Goal: Task Accomplishment & Management: Manage account settings

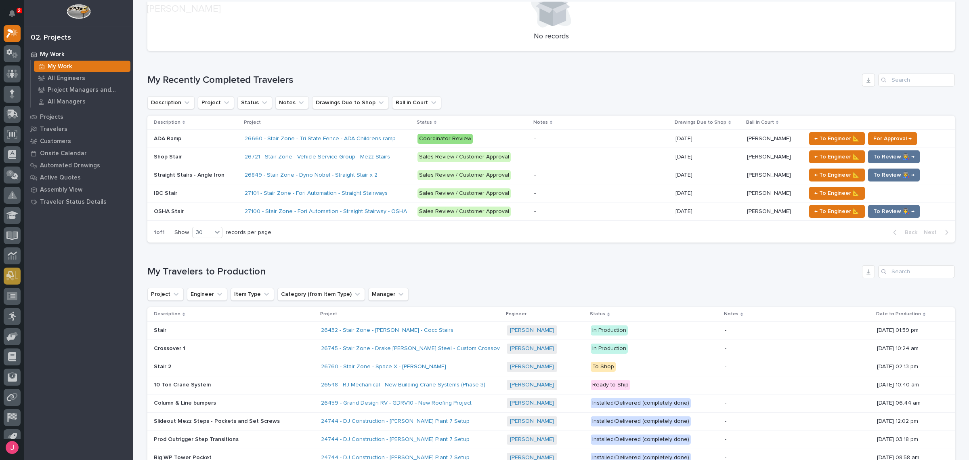
scroll to position [402, 0]
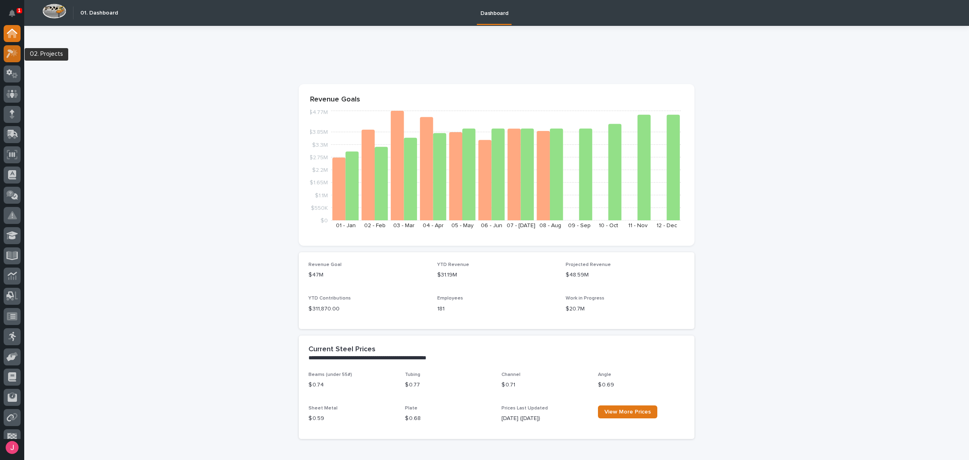
click at [8, 51] on icon at bounding box center [9, 53] width 7 height 9
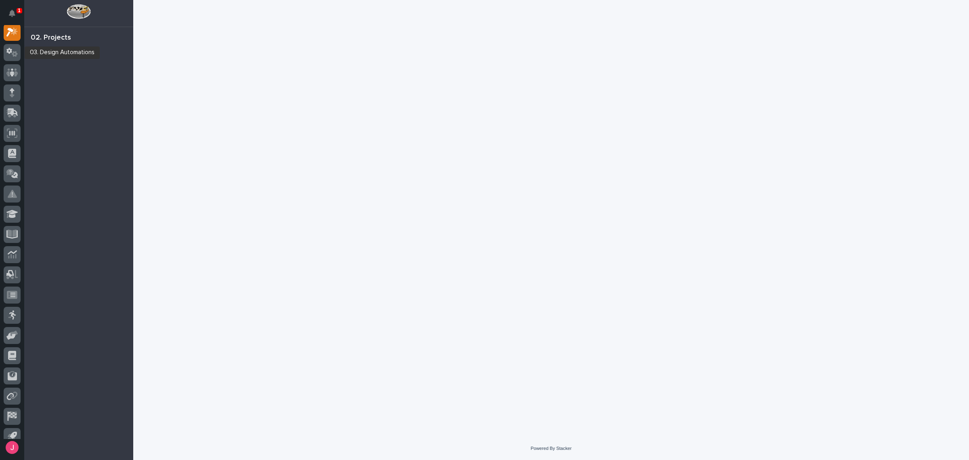
scroll to position [20, 0]
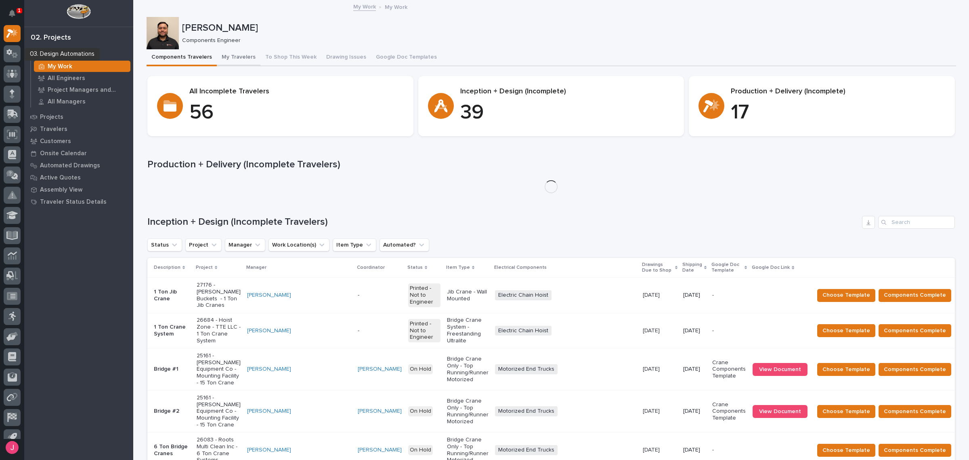
click at [231, 59] on button "My Travelers" at bounding box center [239, 57] width 44 height 17
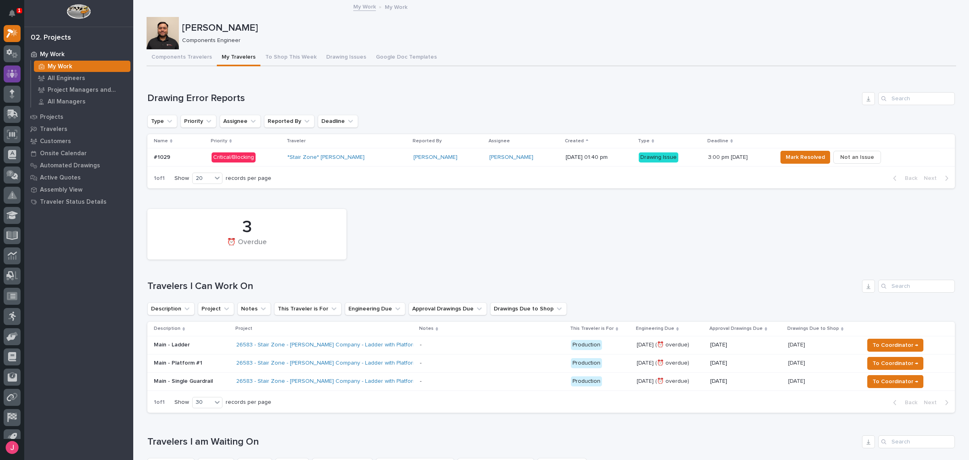
click at [8, 68] on div at bounding box center [12, 73] width 17 height 17
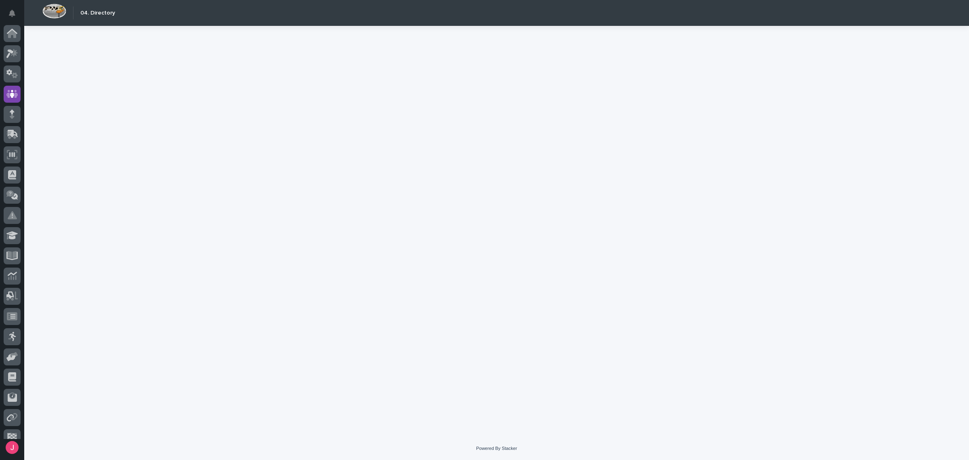
scroll to position [30, 0]
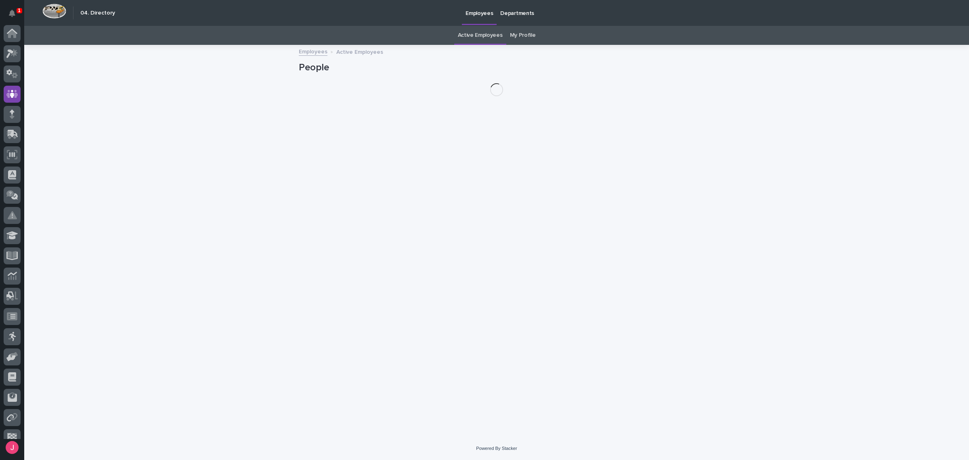
scroll to position [30, 0]
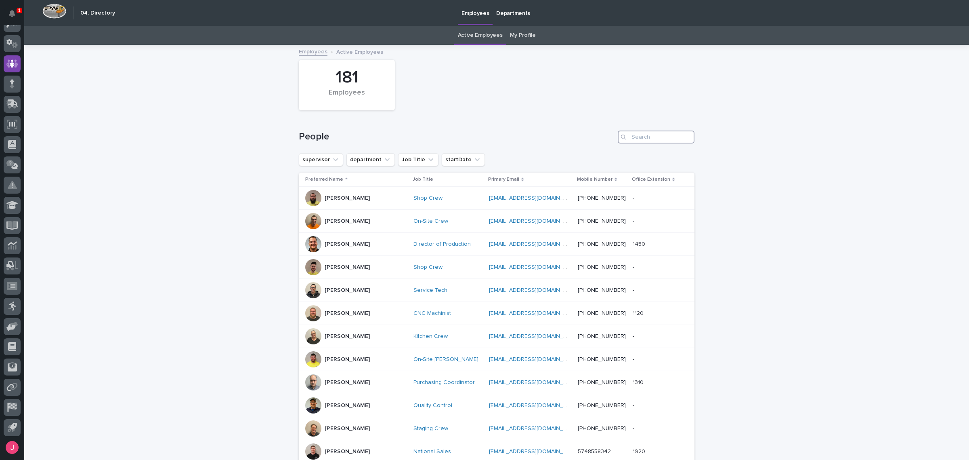
click at [649, 135] on input "Search" at bounding box center [656, 136] width 77 height 13
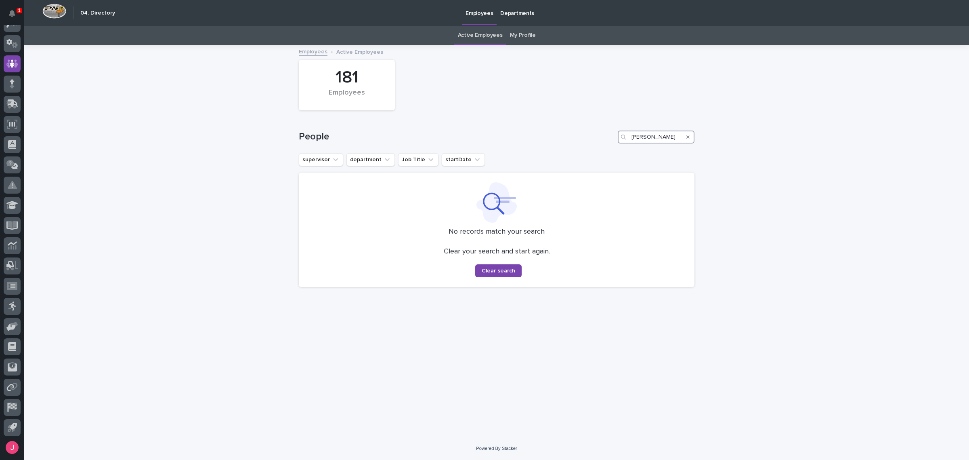
click at [637, 138] on input "daid long" at bounding box center [656, 136] width 77 height 13
drag, startPoint x: 658, startPoint y: 139, endPoint x: 574, endPoint y: 144, distance: 84.2
click at [574, 144] on div "People daivd long" at bounding box center [497, 133] width 396 height 39
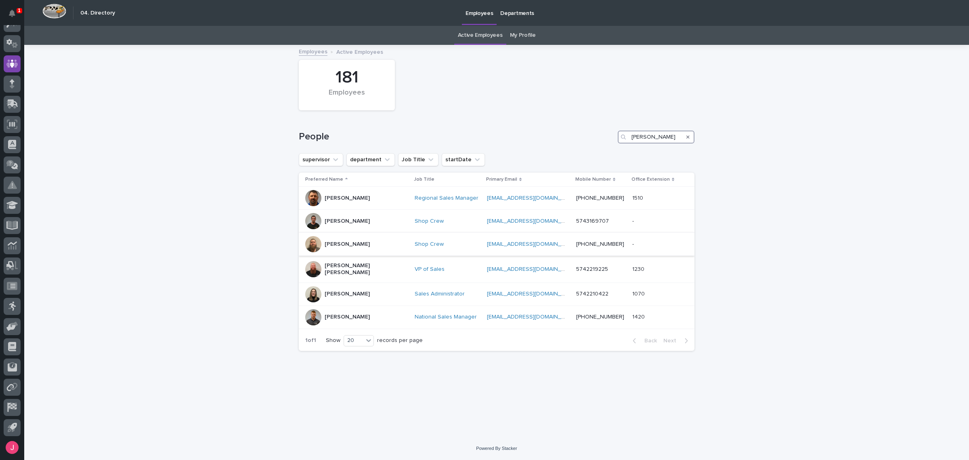
type input "david"
click at [360, 245] on div "[PERSON_NAME]" at bounding box center [356, 244] width 103 height 16
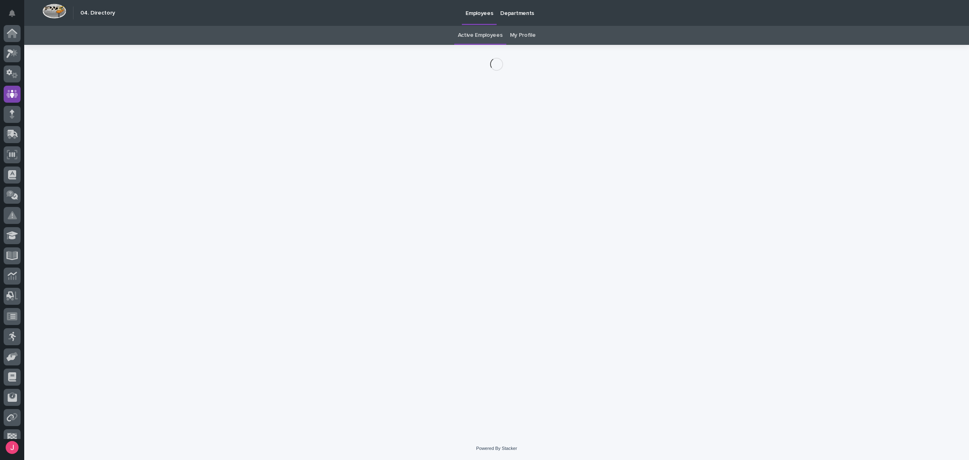
scroll to position [30, 0]
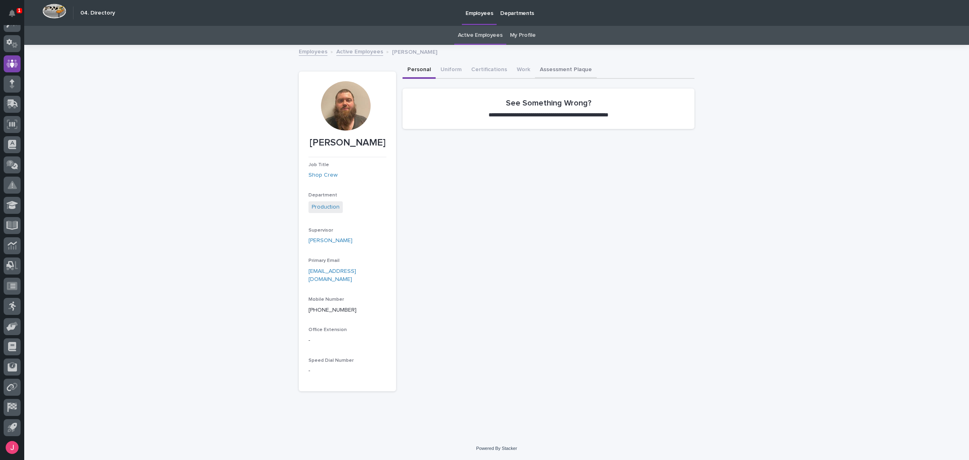
click at [542, 70] on button "Assessment Plaque" at bounding box center [566, 70] width 62 height 17
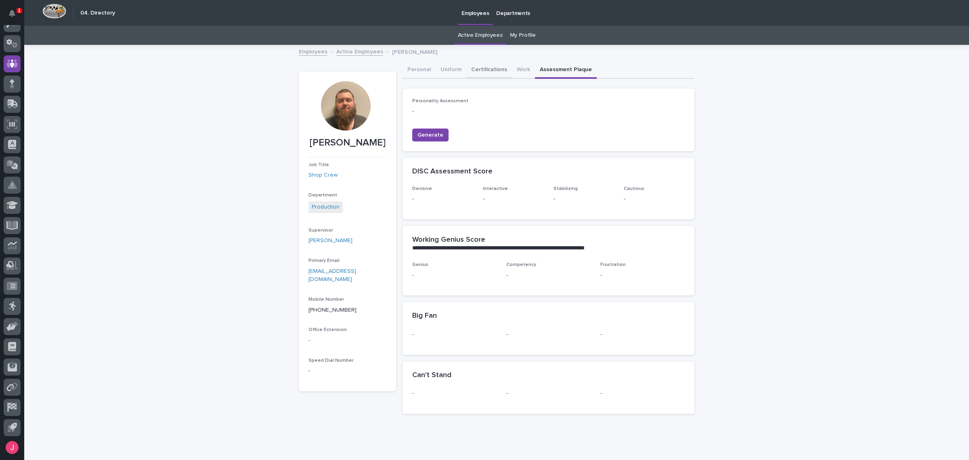
click at [487, 69] on button "Certifications" at bounding box center [490, 70] width 46 height 17
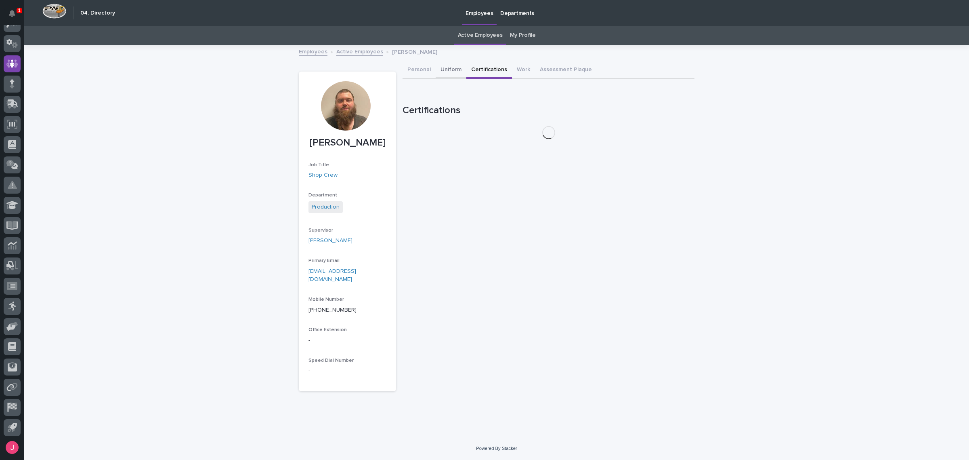
click at [448, 69] on button "Uniform" at bounding box center [451, 70] width 31 height 17
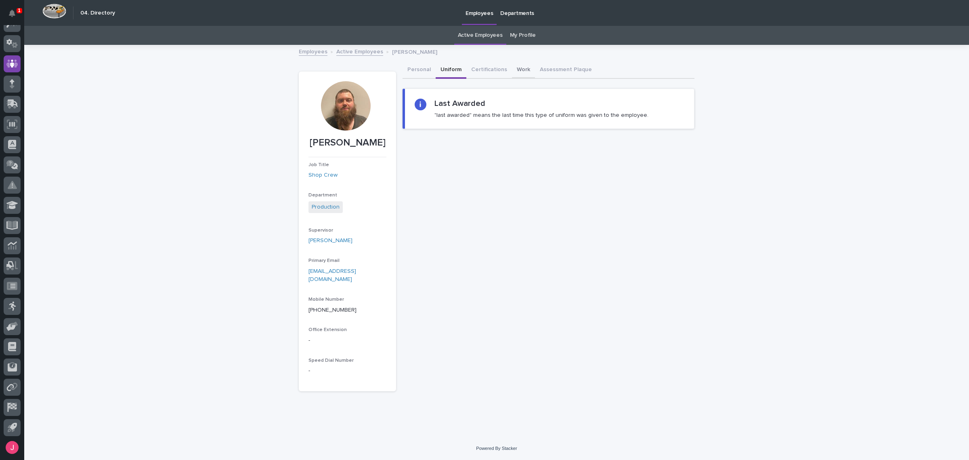
click at [521, 70] on button "Work" at bounding box center [523, 70] width 23 height 17
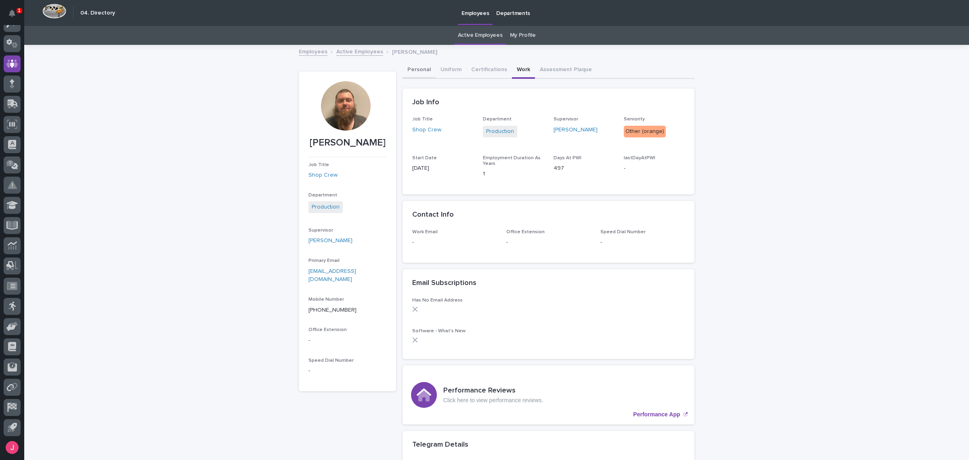
click at [418, 71] on button "Personal" at bounding box center [419, 70] width 33 height 17
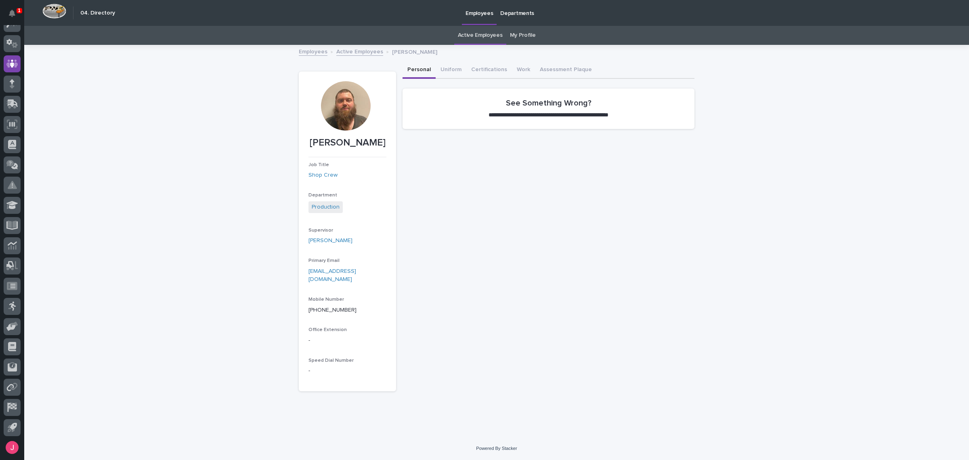
click at [519, 17] on link "Departments" at bounding box center [517, 12] width 41 height 25
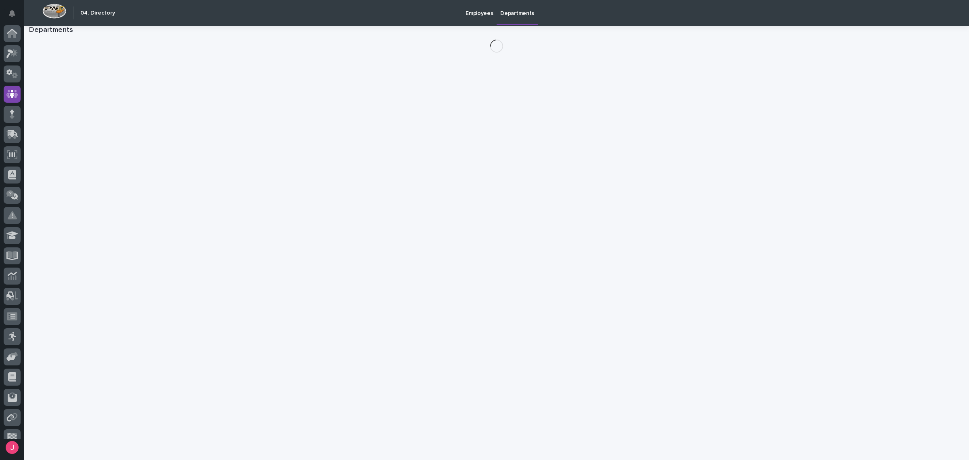
scroll to position [30, 0]
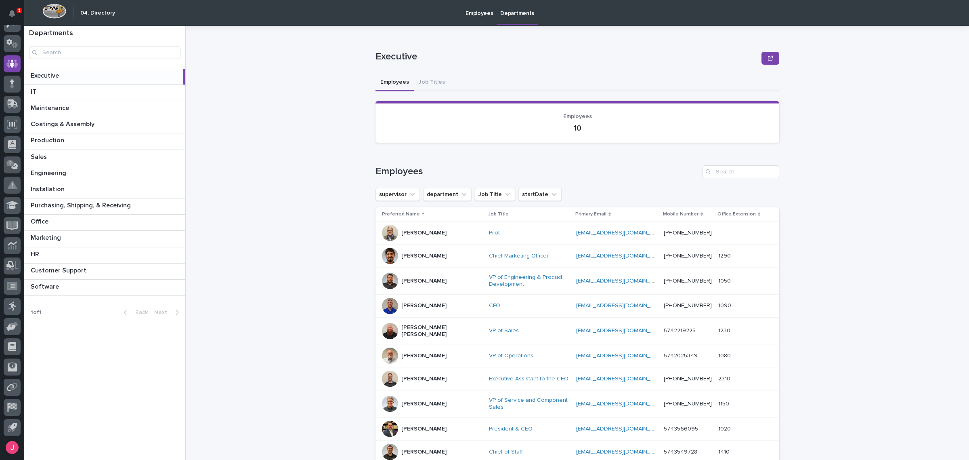
click at [483, 9] on p "Employees" at bounding box center [479, 8] width 27 height 17
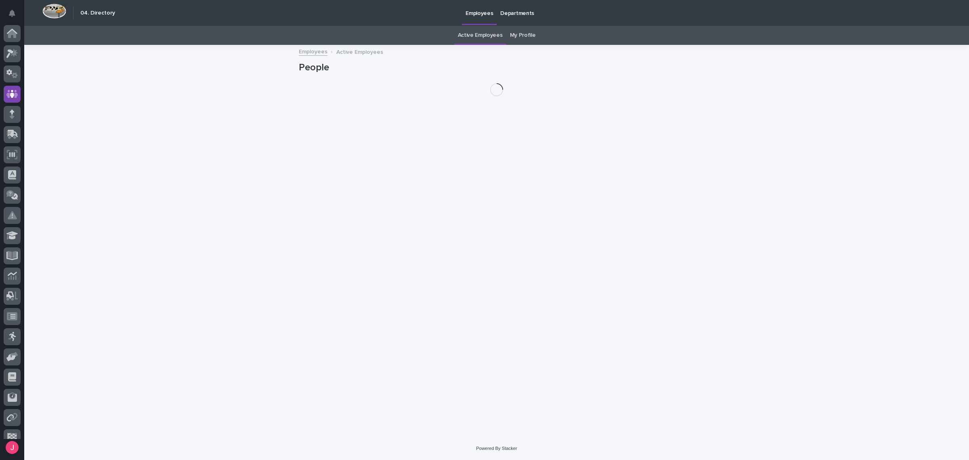
scroll to position [30, 0]
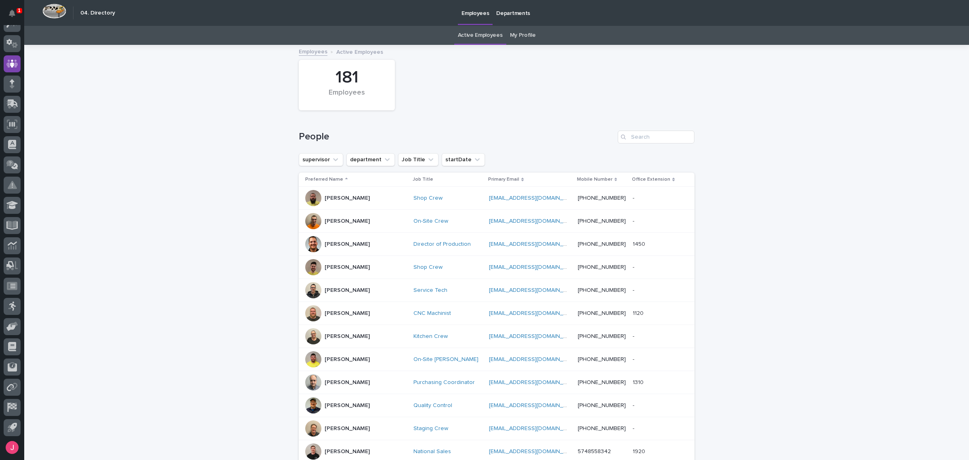
drag, startPoint x: 551, startPoint y: 156, endPoint x: 517, endPoint y: 174, distance: 38.7
click at [550, 152] on div "181 Employees People supervisor department Job Title startDate Preferred Name J…" at bounding box center [497, 363] width 396 height 634
click at [679, 138] on input "Search" at bounding box center [656, 136] width 77 height 13
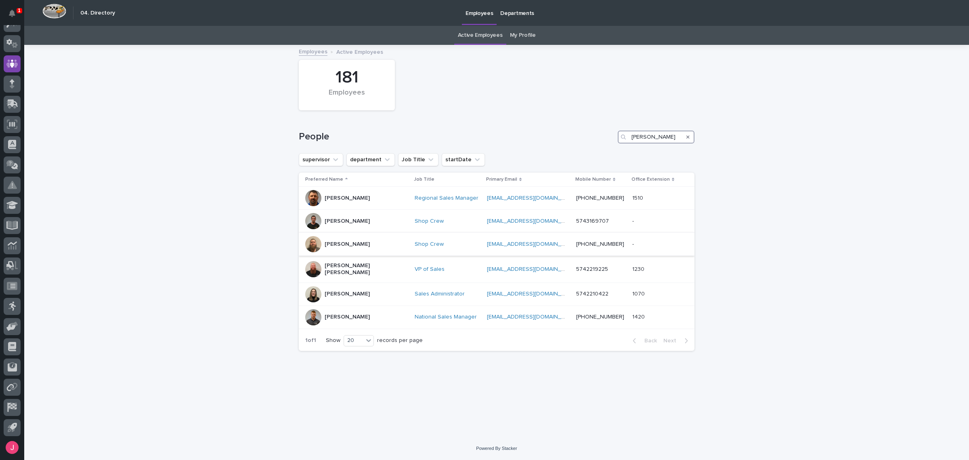
type input "david"
click at [374, 245] on div "[PERSON_NAME]" at bounding box center [356, 244] width 103 height 16
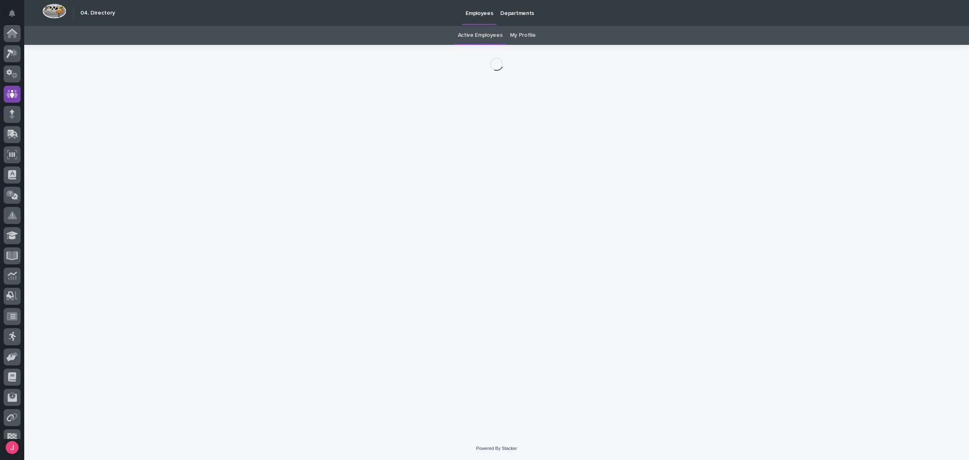
scroll to position [30, 0]
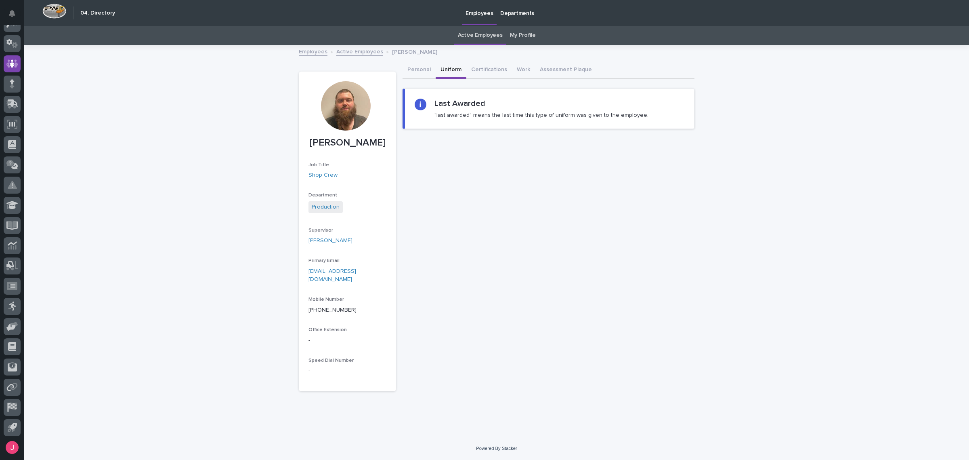
click at [445, 71] on button "Uniform" at bounding box center [451, 70] width 31 height 17
click at [574, 65] on button "Assessment Plaque" at bounding box center [566, 70] width 62 height 17
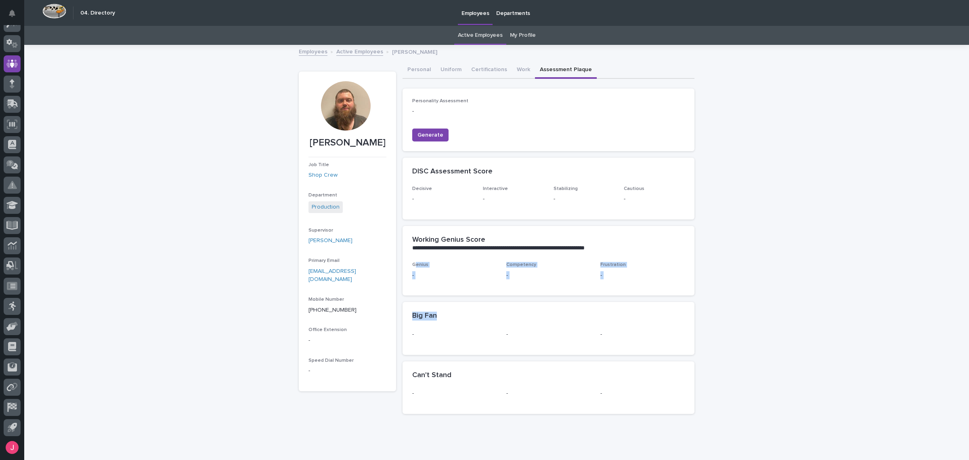
drag, startPoint x: 449, startPoint y: 295, endPoint x: 557, endPoint y: 280, distance: 109.3
click at [537, 293] on div "Genius - Competency - Frustration -" at bounding box center [549, 279] width 292 height 34
click at [576, 274] on p "-" at bounding box center [549, 275] width 84 height 8
click at [512, 70] on button "Work" at bounding box center [523, 70] width 23 height 17
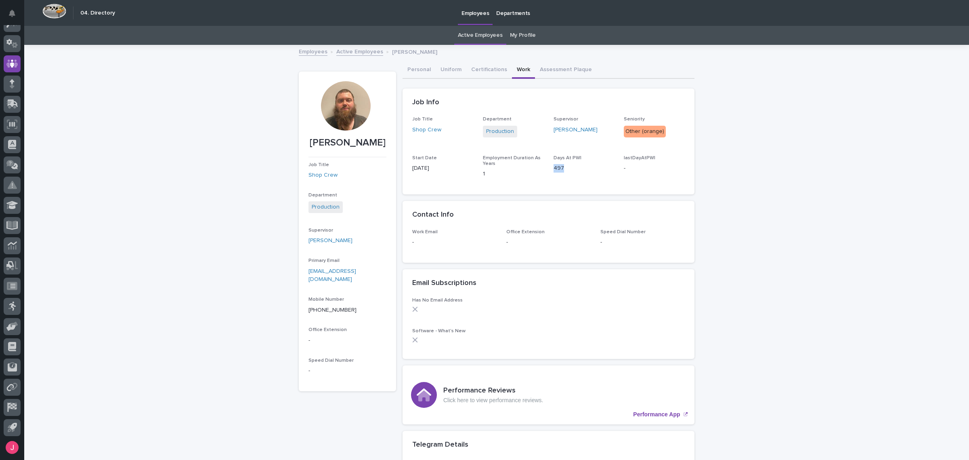
drag, startPoint x: 549, startPoint y: 168, endPoint x: 573, endPoint y: 170, distance: 24.3
click at [573, 170] on div "Job Title Shop Crew Department Production Supervisor Trevor Martin Seniority Ot…" at bounding box center [548, 150] width 273 height 68
click at [572, 207] on div "Contact Info" at bounding box center [549, 215] width 292 height 28
click at [683, 105] on div "Job Info" at bounding box center [549, 102] width 292 height 28
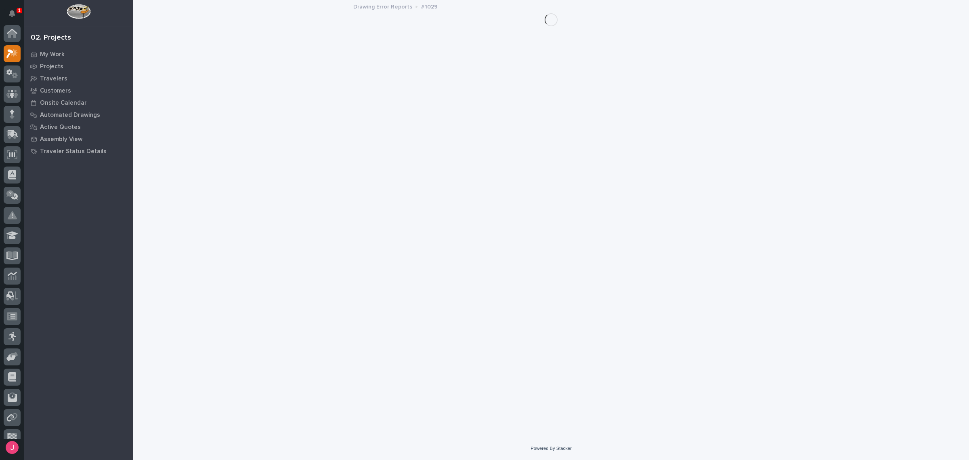
scroll to position [20, 0]
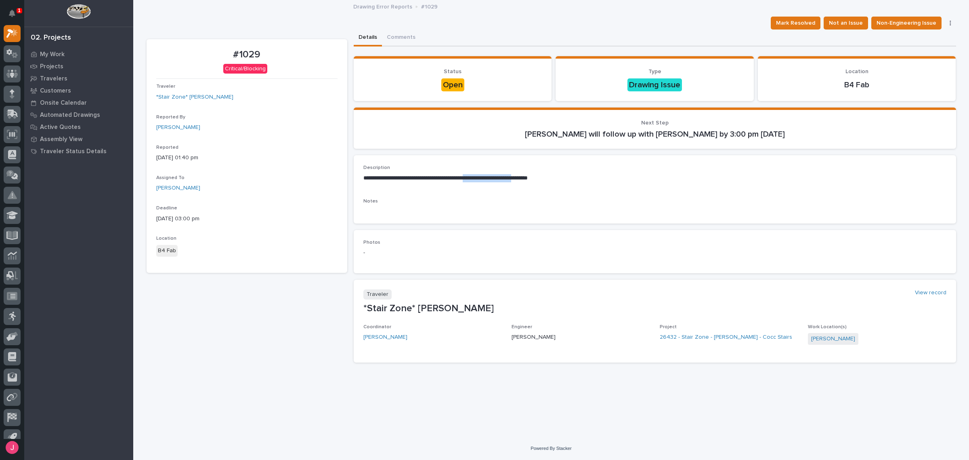
drag, startPoint x: 499, startPoint y: 178, endPoint x: 558, endPoint y: 178, distance: 59.0
click at [558, 178] on p "**********" at bounding box center [655, 178] width 583 height 8
click at [565, 178] on p "**********" at bounding box center [655, 178] width 583 height 8
drag, startPoint x: 510, startPoint y: 335, endPoint x: 542, endPoint y: 334, distance: 32.3
click at [542, 334] on div "Coordinator Wynne Hochstetler Engineer Josh Nakasone Project 26432 - Stair Zone…" at bounding box center [655, 338] width 583 height 29
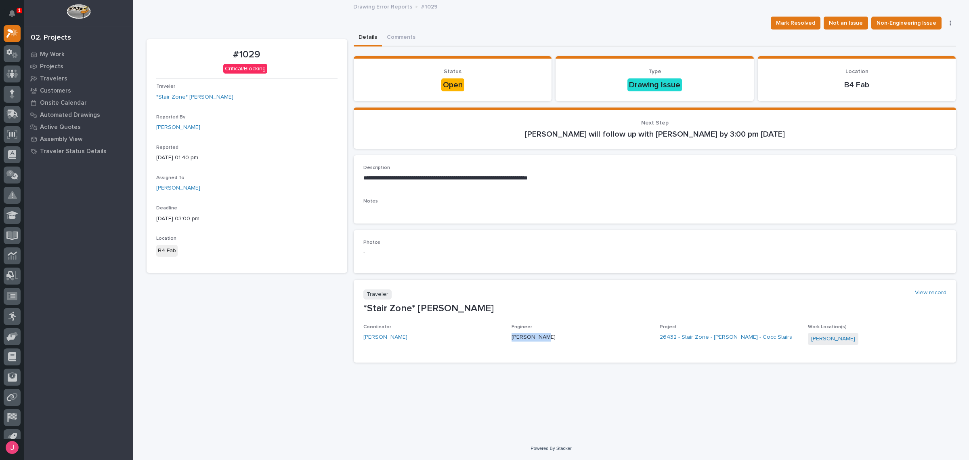
click at [544, 334] on p "[PERSON_NAME]" at bounding box center [581, 337] width 139 height 8
click at [23, 13] on div "1 My Settings Log Out 02. Projects My Work Projects Travelers Customers Onsite …" at bounding box center [66, 230] width 133 height 460
click at [15, 13] on button "Notifications" at bounding box center [12, 13] width 17 height 17
click at [193, 3] on div "Drawing Error Reports #1029" at bounding box center [551, 7] width 836 height 11
drag, startPoint x: 378, startPoint y: 178, endPoint x: 618, endPoint y: 188, distance: 240.2
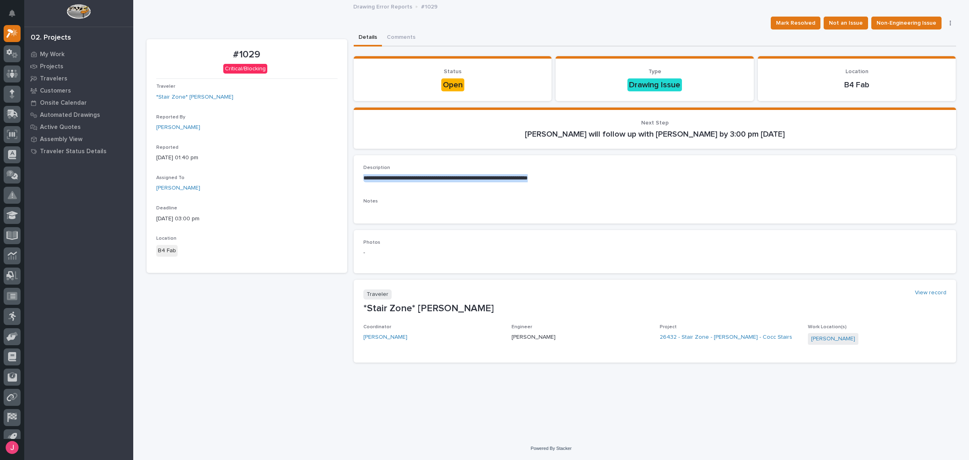
click at [617, 190] on div "**********" at bounding box center [655, 189] width 583 height 49
click at [618, 188] on div "**********" at bounding box center [655, 189] width 583 height 49
drag, startPoint x: 360, startPoint y: 170, endPoint x: 641, endPoint y: 190, distance: 281.9
click at [642, 192] on div "**********" at bounding box center [655, 189] width 603 height 68
drag, startPoint x: 641, startPoint y: 190, endPoint x: 637, endPoint y: 191, distance: 4.1
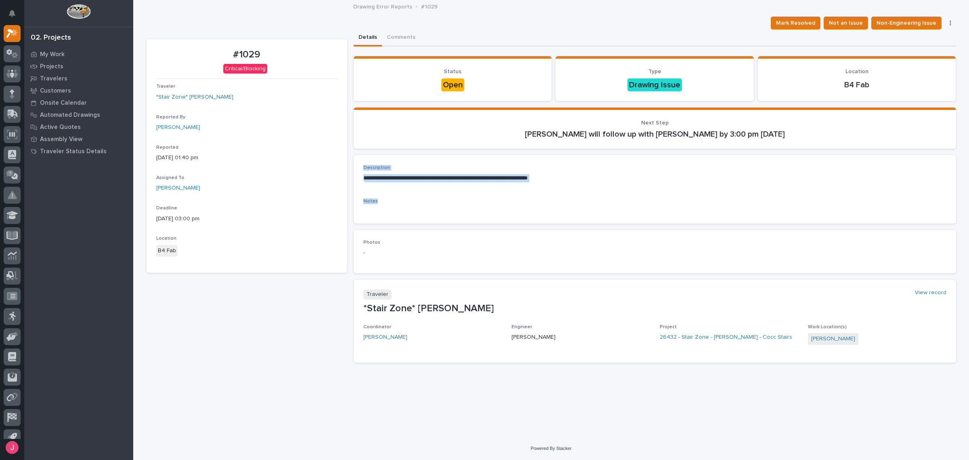
click at [641, 192] on div "**********" at bounding box center [655, 189] width 583 height 49
click at [595, 182] on div "**********" at bounding box center [655, 176] width 583 height 23
click at [378, 200] on p "Notes" at bounding box center [655, 201] width 583 height 6
click at [380, 200] on p "Notes" at bounding box center [655, 201] width 583 height 6
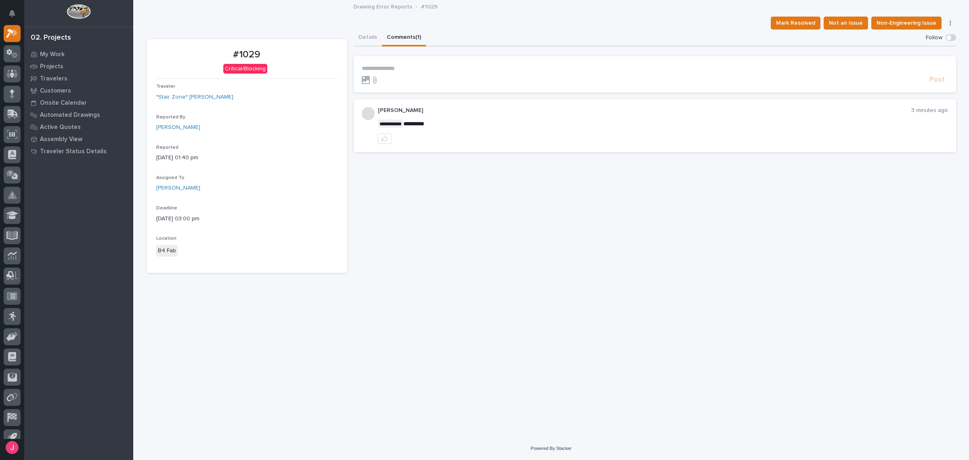
click at [393, 41] on button "Comments (1)" at bounding box center [404, 37] width 44 height 17
click at [364, 38] on button "Details" at bounding box center [368, 37] width 28 height 17
click at [402, 35] on button "Comments (1)" at bounding box center [404, 37] width 44 height 17
click at [364, 33] on button "Details" at bounding box center [368, 37] width 28 height 17
click at [414, 37] on button "Comments (1)" at bounding box center [404, 37] width 44 height 17
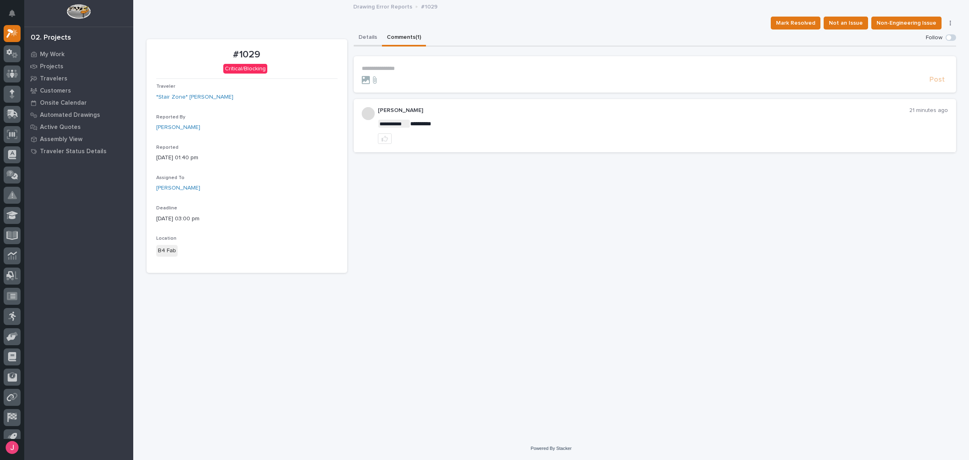
click at [360, 38] on button "Details" at bounding box center [368, 37] width 28 height 17
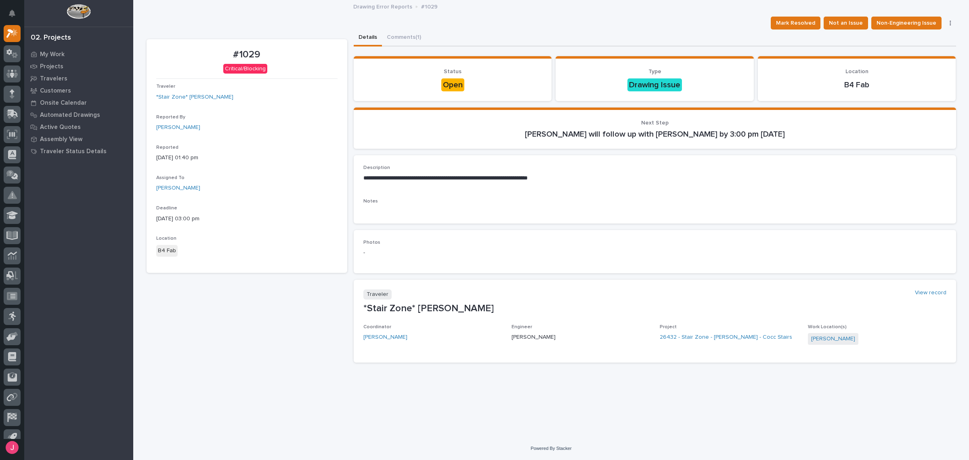
click at [481, 29] on div "Details Comments (1)" at bounding box center [655, 37] width 603 height 17
click at [556, 21] on div "Mark Resolved Not an Issue Non-Engineering Issue Edit Status" at bounding box center [552, 23] width 810 height 13
click at [435, 17] on div "Mark Resolved Not an Issue Non-Engineering Issue Edit Status" at bounding box center [552, 23] width 810 height 13
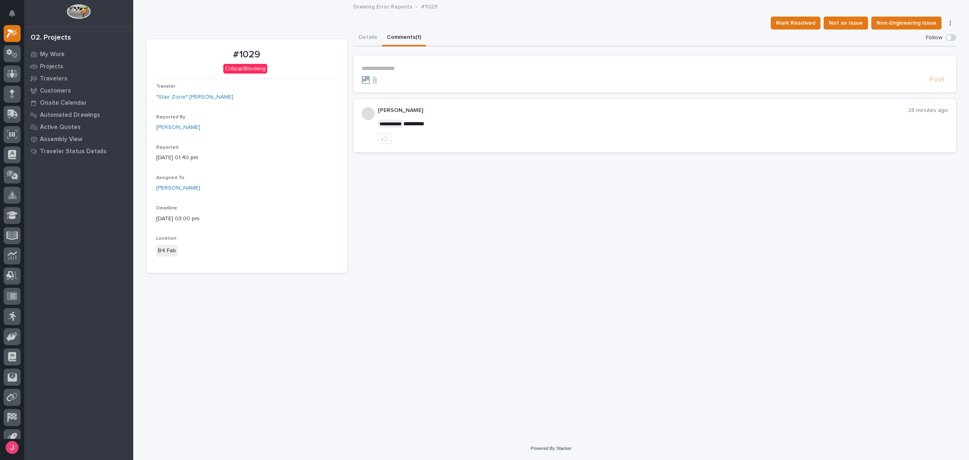
click at [407, 36] on button "Comments (1)" at bounding box center [404, 37] width 44 height 17
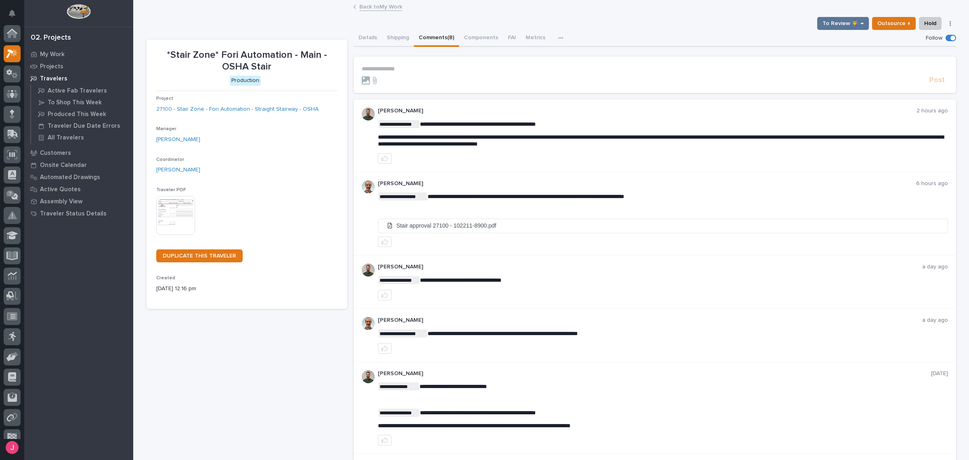
scroll to position [20, 0]
click at [578, 20] on div "To Review 👨‍🏭 → Outsource ↑ Hold Cancel Change Traveler Type Regenerate PDF Gen…" at bounding box center [552, 23] width 810 height 13
click at [356, 43] on button "Details" at bounding box center [368, 38] width 28 height 17
click at [358, 36] on button "Details" at bounding box center [368, 38] width 28 height 17
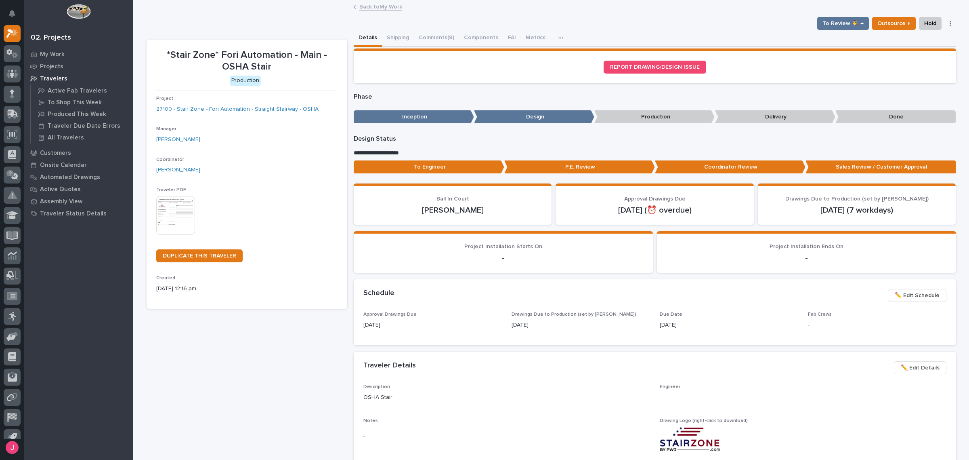
click at [461, 13] on div "Back to My Work" at bounding box center [551, 7] width 404 height 11
click at [383, 7] on link "Back to My Work" at bounding box center [380, 6] width 43 height 9
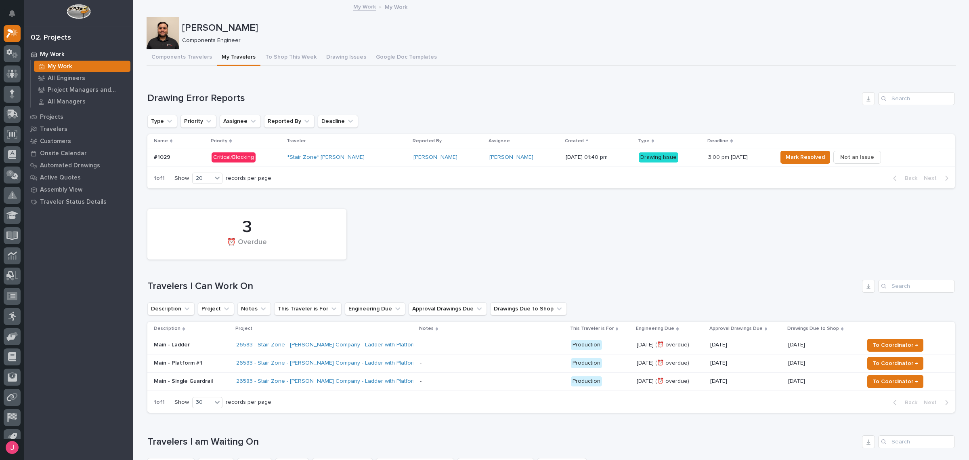
click at [465, 97] on h1 "Drawing Error Reports" at bounding box center [503, 98] width 712 height 12
click at [180, 56] on button "Components Travelers" at bounding box center [182, 57] width 70 height 17
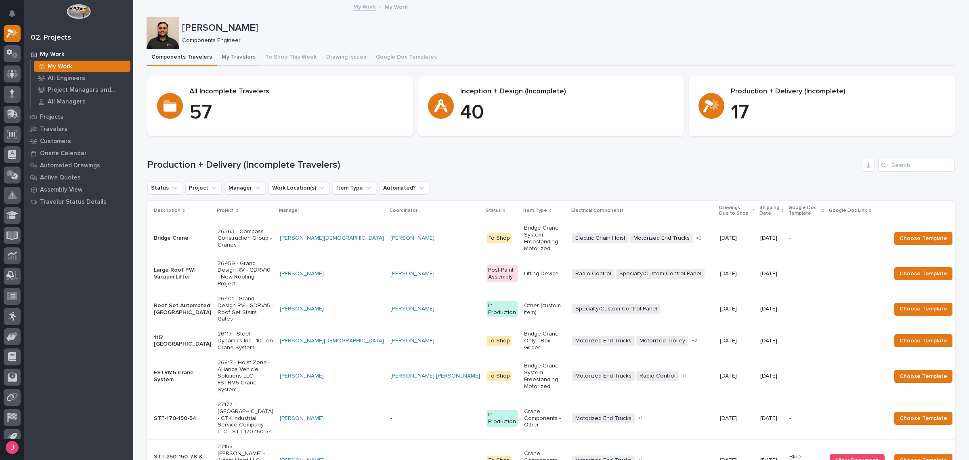
click at [246, 51] on button "My Travelers" at bounding box center [239, 57] width 44 height 17
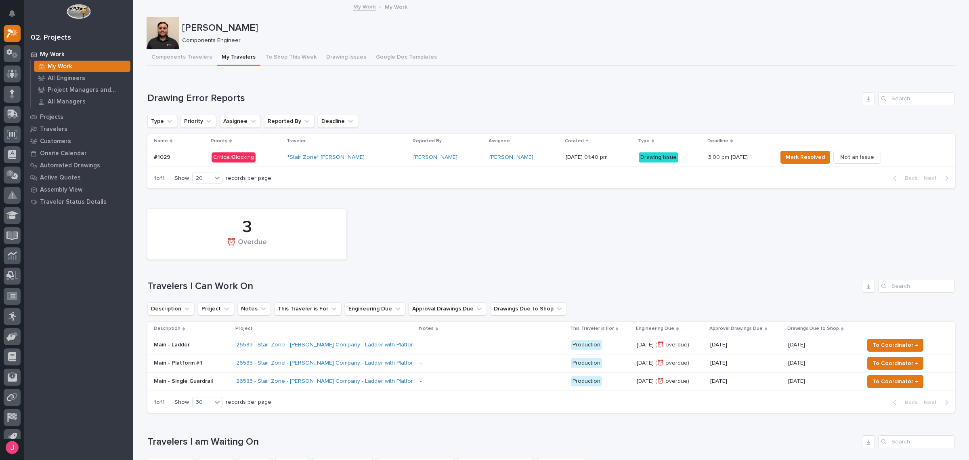
click at [469, 39] on p "Components Engineer" at bounding box center [566, 40] width 768 height 7
click at [477, 77] on div "Loading... Saving… Drawing Error Reports Type Priority Assignee Reported By Dea…" at bounding box center [551, 135] width 808 height 119
click at [502, 55] on div "Components Travelers My Travelers To Shop This Week Drawing Issues Google Doc T…" at bounding box center [552, 57] width 810 height 17
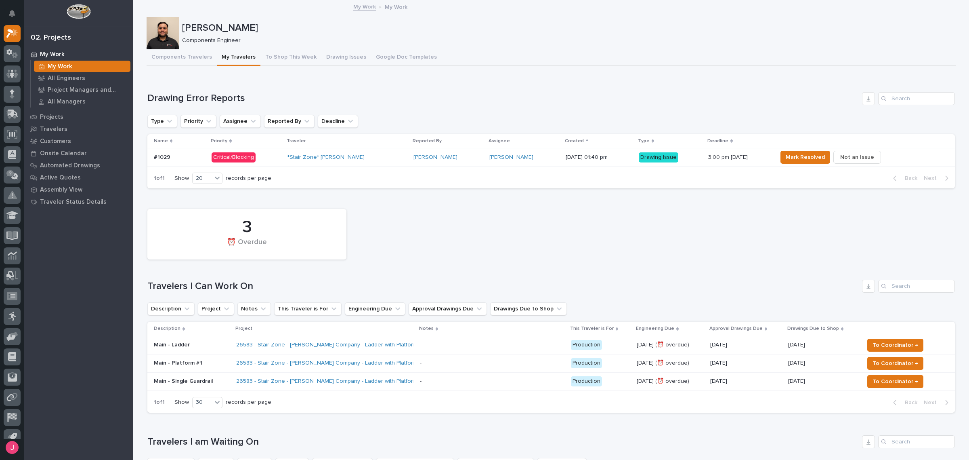
click at [562, 183] on div "1 of 1 Show 20 records per page Back Next" at bounding box center [551, 178] width 808 height 20
click at [553, 176] on div "1 of 1 Show 20 records per page Back Next" at bounding box center [551, 178] width 808 height 20
click at [556, 112] on div "Drawing Error Reports Type Priority Assignee Reported By Deadline Name Priority…" at bounding box center [551, 140] width 808 height 97
click at [491, 93] on h1 "Drawing Error Reports" at bounding box center [503, 98] width 712 height 12
drag, startPoint x: 397, startPoint y: 5, endPoint x: 389, endPoint y: 4, distance: 8.1
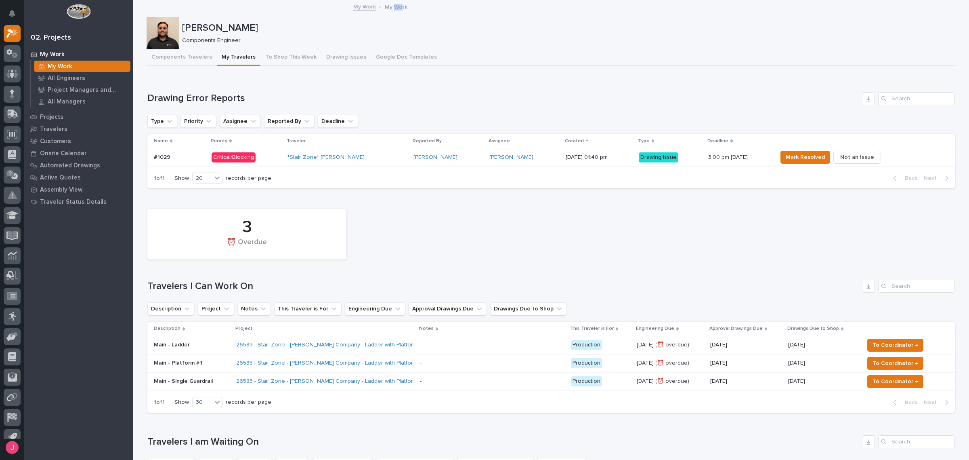
click at [389, 4] on p "My Work" at bounding box center [396, 6] width 23 height 9
click at [385, 3] on p "My Work" at bounding box center [396, 6] width 23 height 9
drag, startPoint x: 380, startPoint y: 6, endPoint x: 402, endPoint y: 6, distance: 21.8
click at [402, 6] on p "My Work" at bounding box center [396, 6] width 23 height 9
click at [408, 18] on div "Josh Nakasone Components Engineer" at bounding box center [552, 33] width 810 height 32
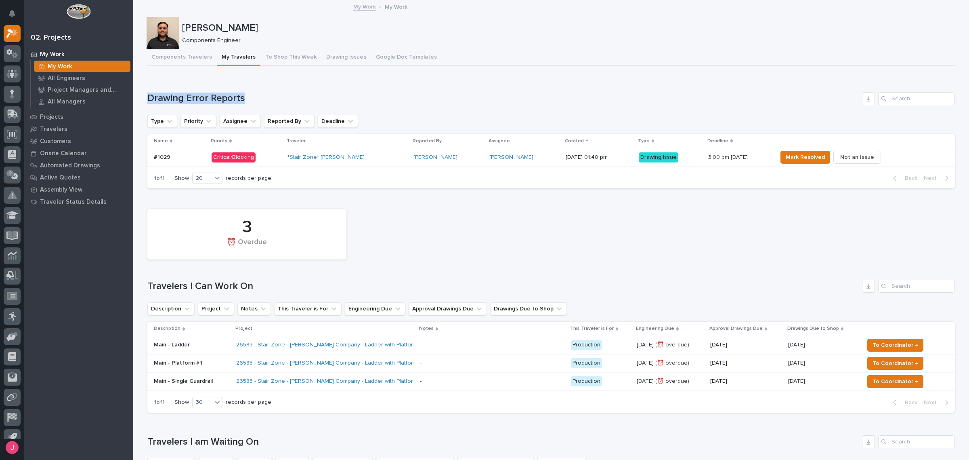
drag, startPoint x: 237, startPoint y: 98, endPoint x: 139, endPoint y: 102, distance: 98.6
click at [238, 98] on h1 "Drawing Error Reports" at bounding box center [503, 98] width 712 height 12
drag, startPoint x: 178, startPoint y: 42, endPoint x: 233, endPoint y: 43, distance: 54.5
click at [233, 43] on p "Components Engineer" at bounding box center [566, 40] width 768 height 7
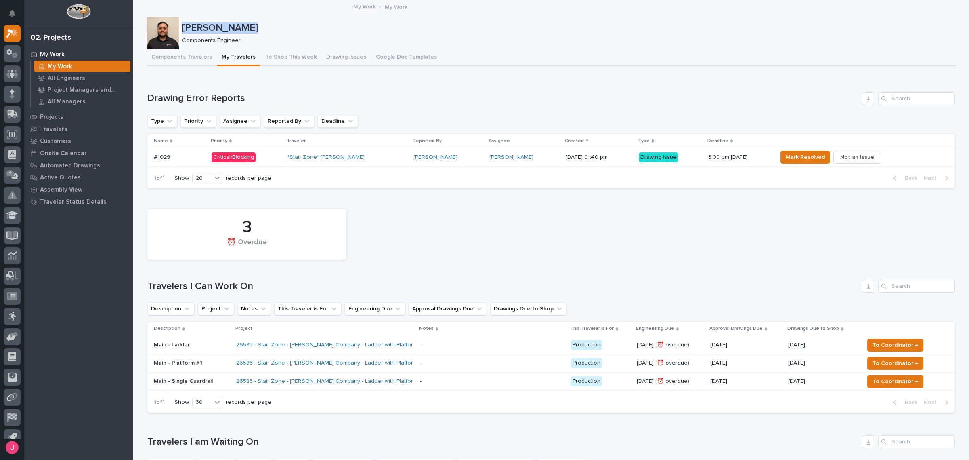
drag, startPoint x: 177, startPoint y: 29, endPoint x: 245, endPoint y: 29, distance: 68.7
click at [245, 29] on div "Josh Nakasone Components Engineer" at bounding box center [552, 33] width 810 height 32
click at [256, 25] on p "[PERSON_NAME]" at bounding box center [567, 28] width 771 height 12
drag, startPoint x: 181, startPoint y: 29, endPoint x: 243, endPoint y: 29, distance: 62.2
click at [243, 29] on p "[PERSON_NAME]" at bounding box center [567, 28] width 771 height 12
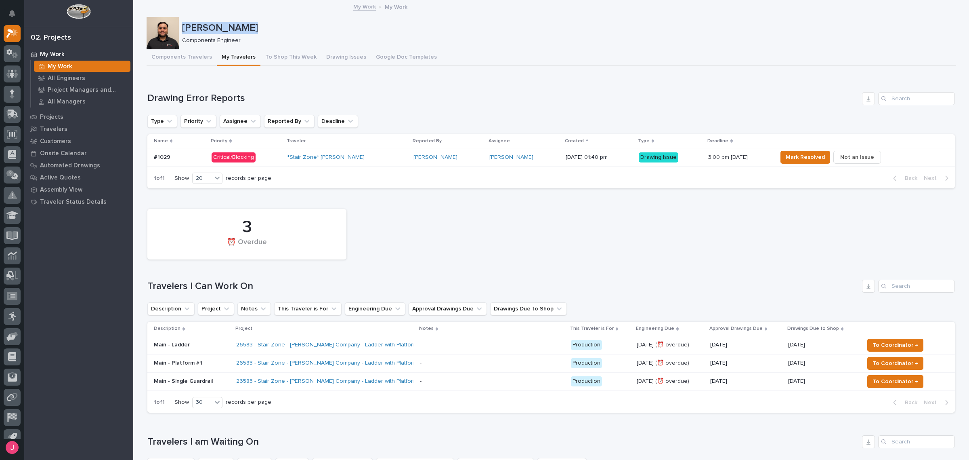
drag, startPoint x: 178, startPoint y: 29, endPoint x: 245, endPoint y: 29, distance: 67.1
click at [245, 29] on p "[PERSON_NAME]" at bounding box center [567, 28] width 771 height 12
click at [214, 11] on div "My Work My Work" at bounding box center [551, 7] width 836 height 11
drag, startPoint x: 179, startPoint y: 29, endPoint x: 252, endPoint y: 28, distance: 72.7
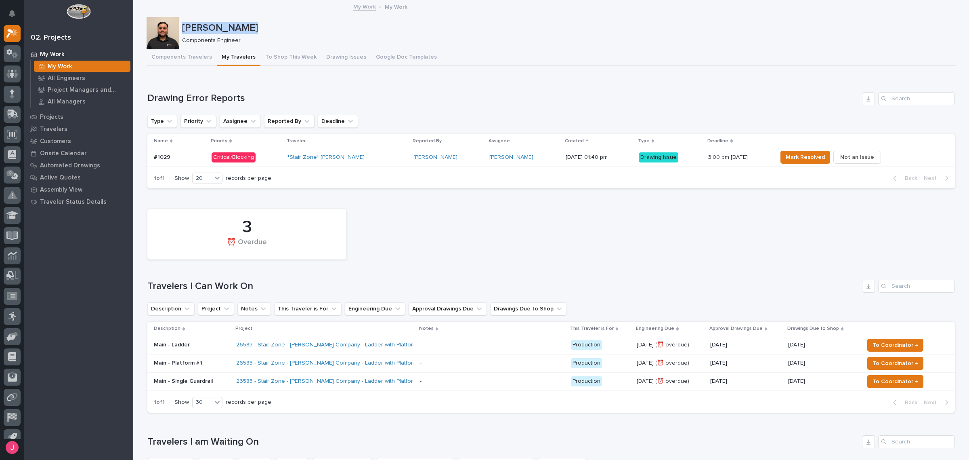
click at [252, 28] on p "[PERSON_NAME]" at bounding box center [567, 28] width 771 height 12
click at [559, 94] on h1 "Drawing Error Reports" at bounding box center [503, 98] width 712 height 12
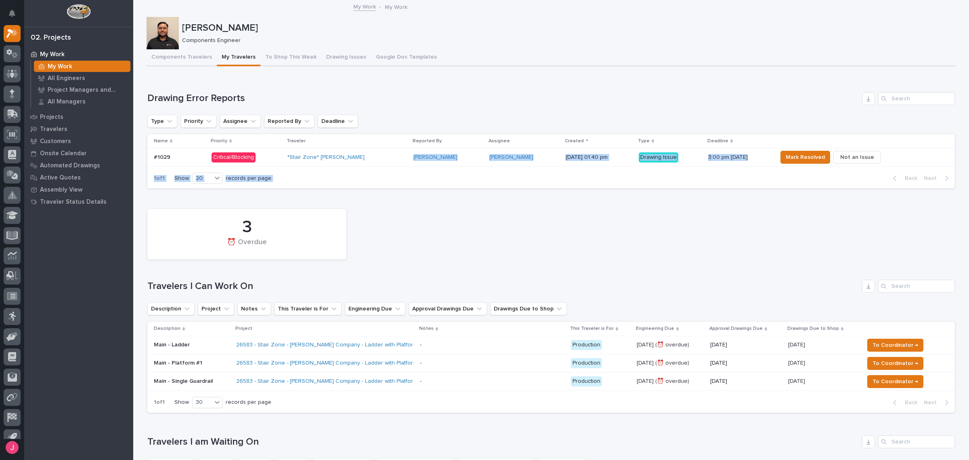
drag, startPoint x: 384, startPoint y: 154, endPoint x: 410, endPoint y: 230, distance: 80.7
click at [413, 295] on div "3 ⏰ Overdue Travelers I Can Work On Description Project Notes This Traveler is …" at bounding box center [551, 309] width 808 height 208
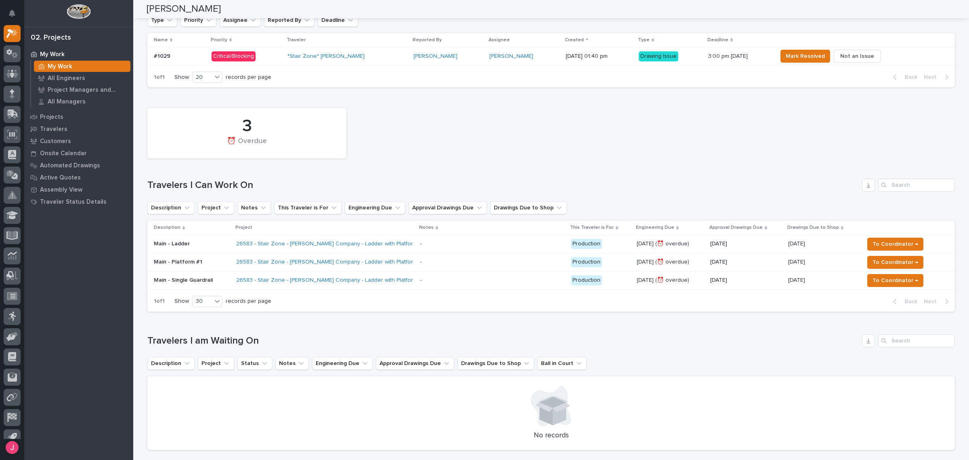
click at [441, 158] on div "3 ⏰ Overdue" at bounding box center [551, 133] width 816 height 59
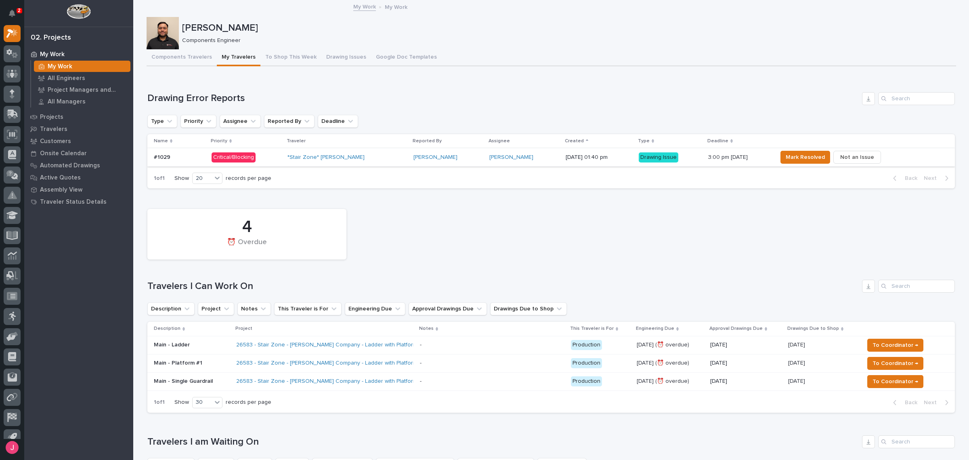
drag, startPoint x: 362, startPoint y: 147, endPoint x: 368, endPoint y: 152, distance: 7.8
click at [364, 149] on table "Name Priority Traveler Reported By Assignee Created Type Deadline #1029 #1029 C…" at bounding box center [551, 150] width 808 height 32
click at [370, 154] on div "*Stair Zone* [PERSON_NAME]" at bounding box center [348, 157] width 120 height 7
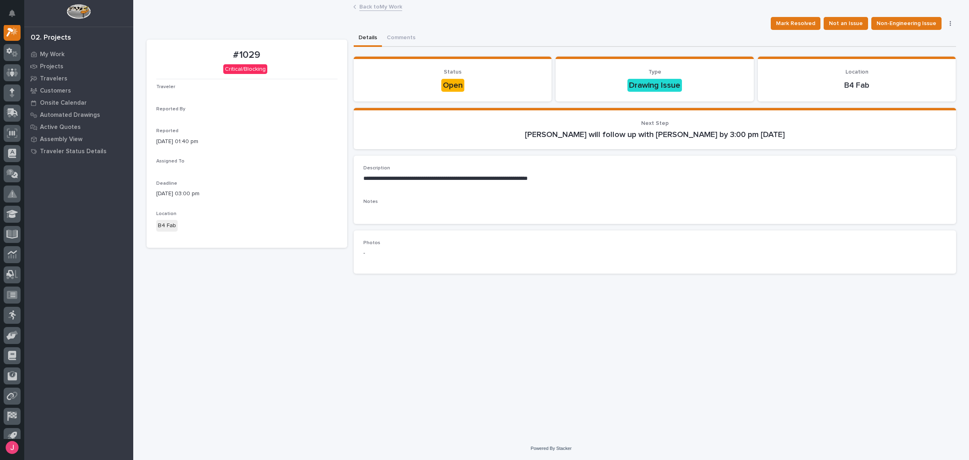
scroll to position [20, 0]
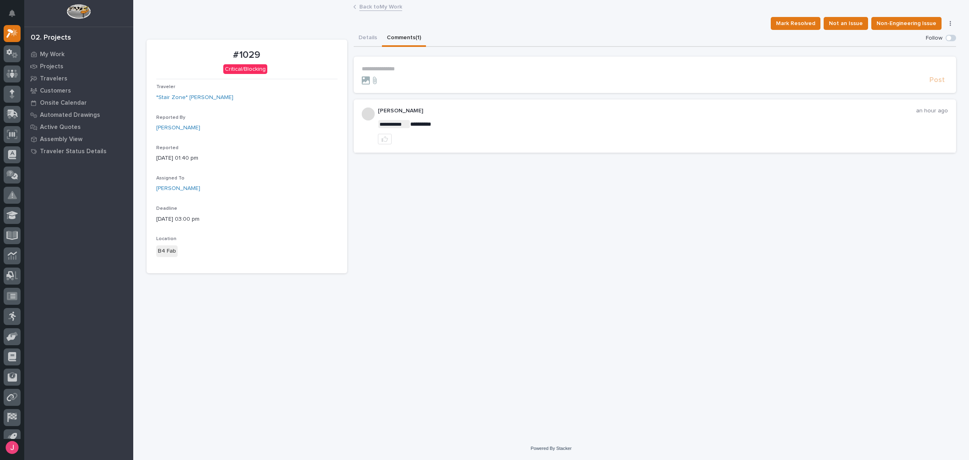
click at [390, 36] on button "Comments (1)" at bounding box center [404, 38] width 44 height 17
click at [371, 6] on link "Back to My Work" at bounding box center [380, 6] width 43 height 9
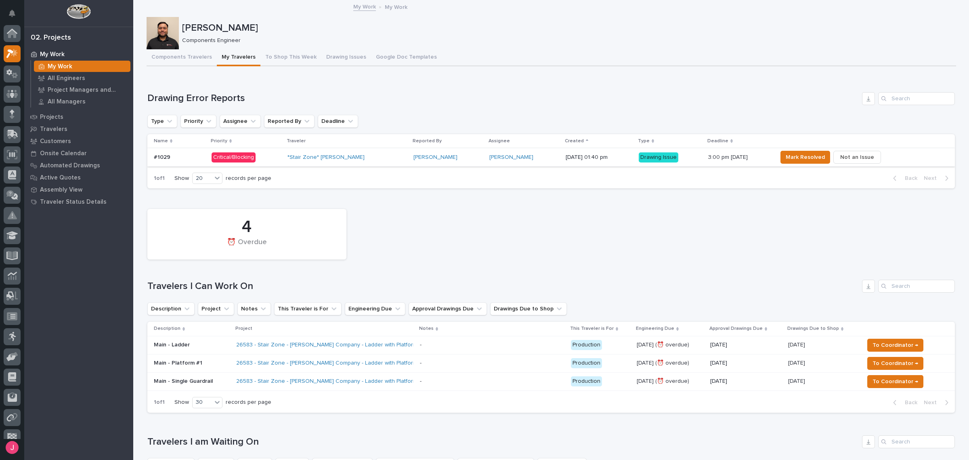
scroll to position [21, 0]
drag, startPoint x: 391, startPoint y: 98, endPoint x: 382, endPoint y: 128, distance: 30.7
click at [391, 102] on h1 "Drawing Error Reports" at bounding box center [503, 98] width 712 height 12
click at [374, 158] on div "*Stair Zone* [PERSON_NAME]" at bounding box center [348, 157] width 120 height 13
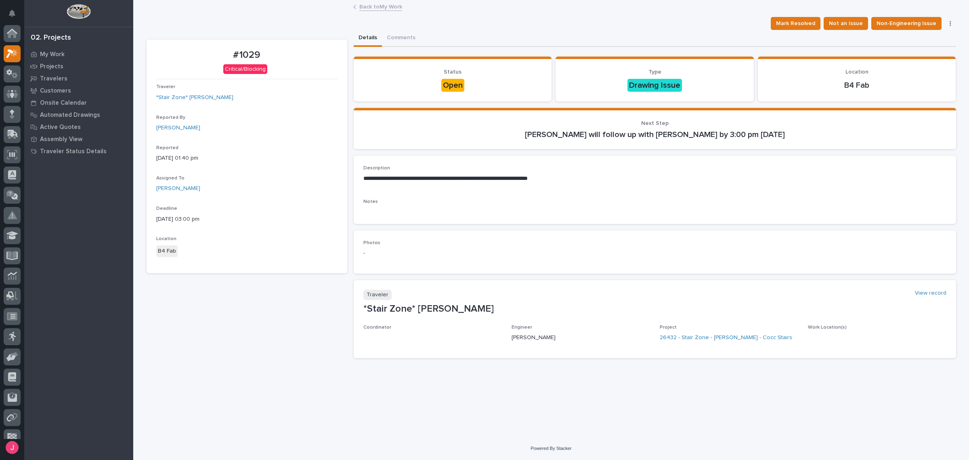
scroll to position [20, 0]
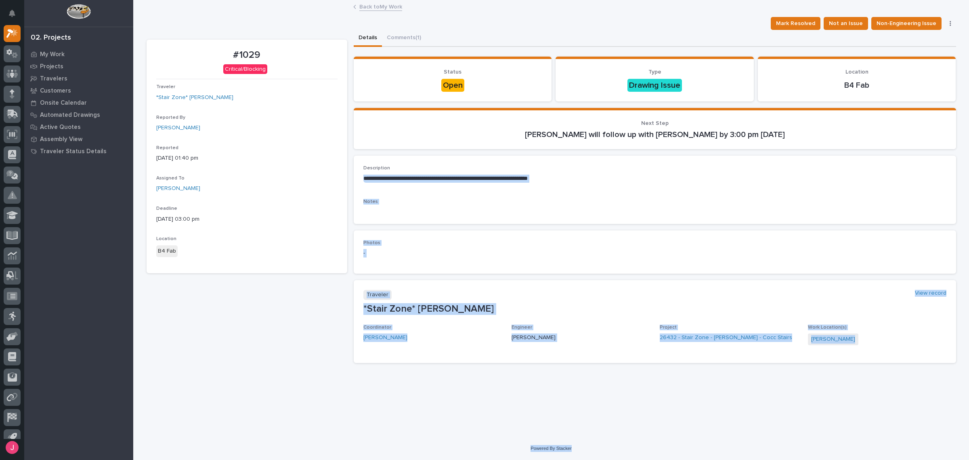
drag, startPoint x: 357, startPoint y: 191, endPoint x: 851, endPoint y: 443, distance: 554.6
click at [847, 443] on div "My Settings Log Out 02. Projects My Work Projects Travelers Customers Onsite Ca…" at bounding box center [551, 230] width 836 height 460
click at [832, 422] on div "**********" at bounding box center [551, 219] width 836 height 436
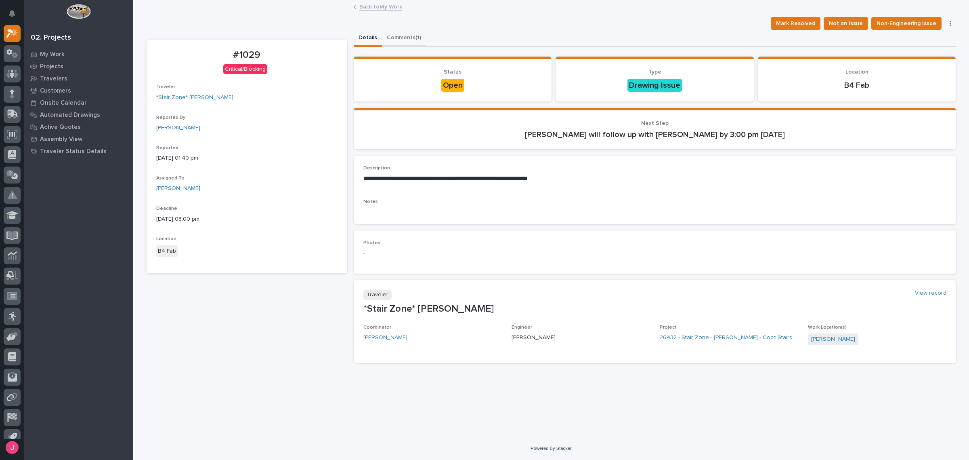
click at [408, 33] on button "Comments (1)" at bounding box center [404, 38] width 44 height 17
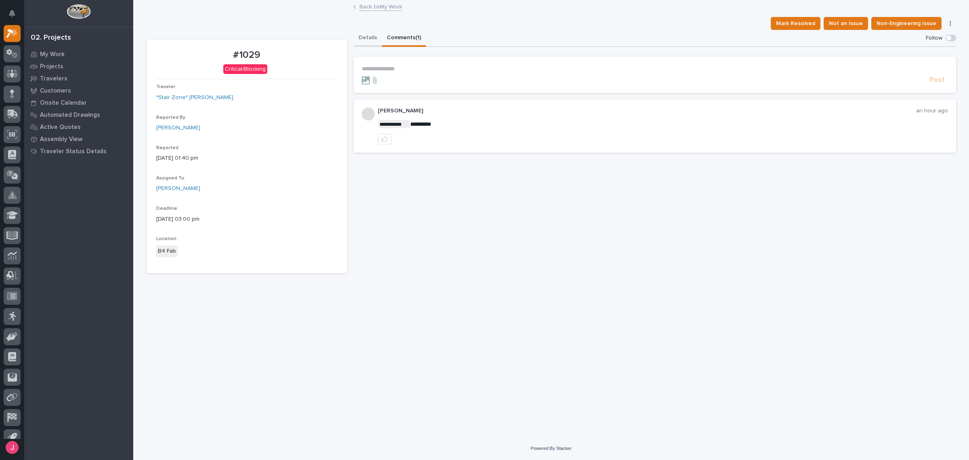
drag, startPoint x: 366, startPoint y: 38, endPoint x: 371, endPoint y: 43, distance: 6.6
click at [366, 38] on button "Details" at bounding box center [368, 38] width 28 height 17
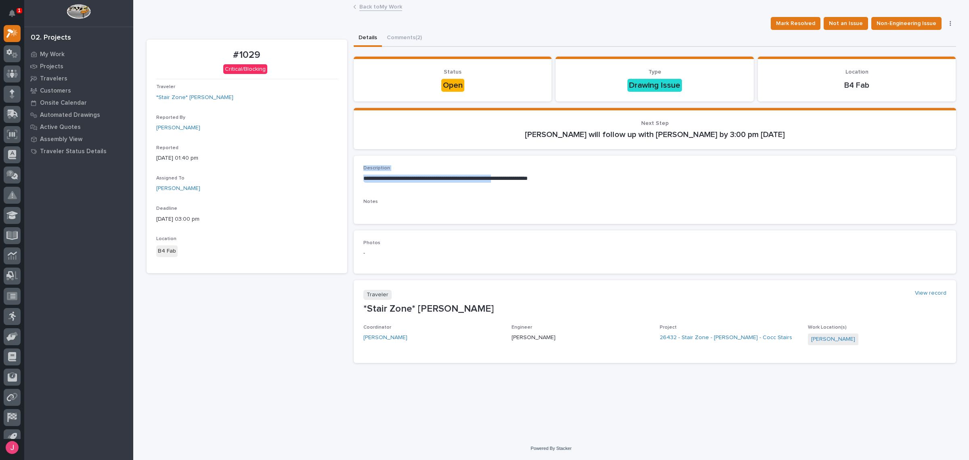
drag, startPoint x: 448, startPoint y: 185, endPoint x: 534, endPoint y: 185, distance: 86.8
click at [534, 185] on div "**********" at bounding box center [552, 199] width 810 height 339
click at [581, 178] on p "**********" at bounding box center [655, 178] width 583 height 8
click at [413, 40] on button "Comments (3)" at bounding box center [404, 38] width 45 height 17
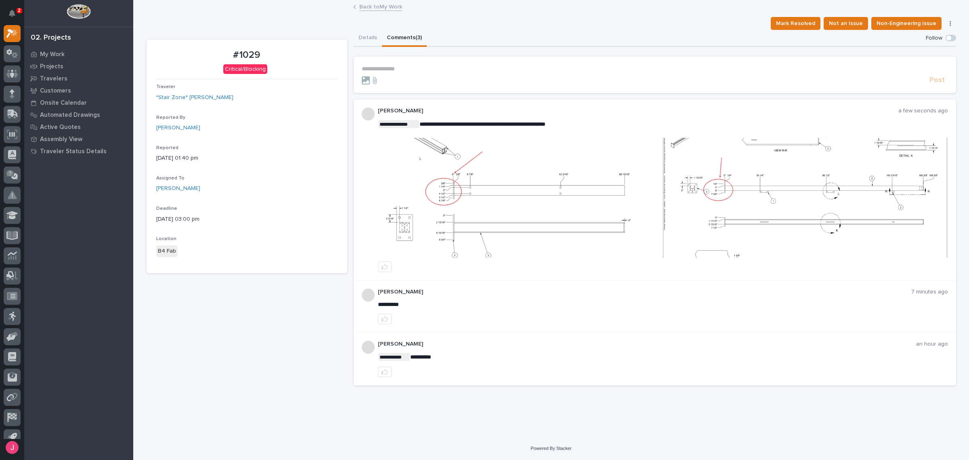
click at [580, 190] on img at bounding box center [520, 198] width 284 height 120
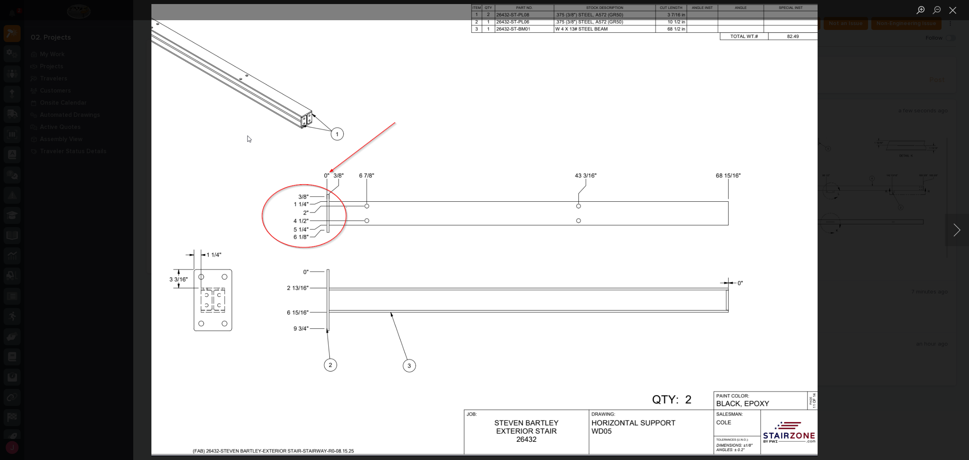
drag, startPoint x: 868, startPoint y: 167, endPoint x: 842, endPoint y: 168, distance: 26.3
click at [869, 166] on div "Lightbox" at bounding box center [484, 230] width 969 height 460
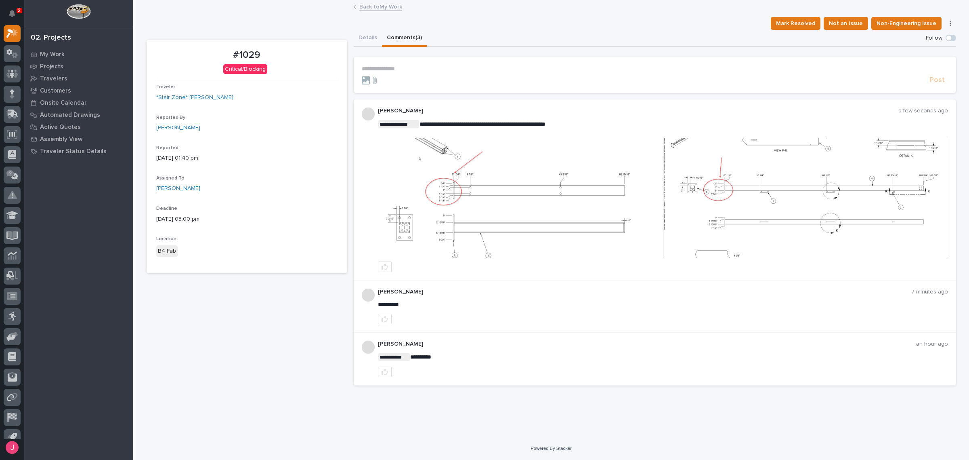
drag, startPoint x: 692, startPoint y: 277, endPoint x: 703, endPoint y: 257, distance: 23.7
click at [692, 277] on div "**********" at bounding box center [655, 189] width 603 height 181
click at [738, 182] on img at bounding box center [805, 198] width 284 height 120
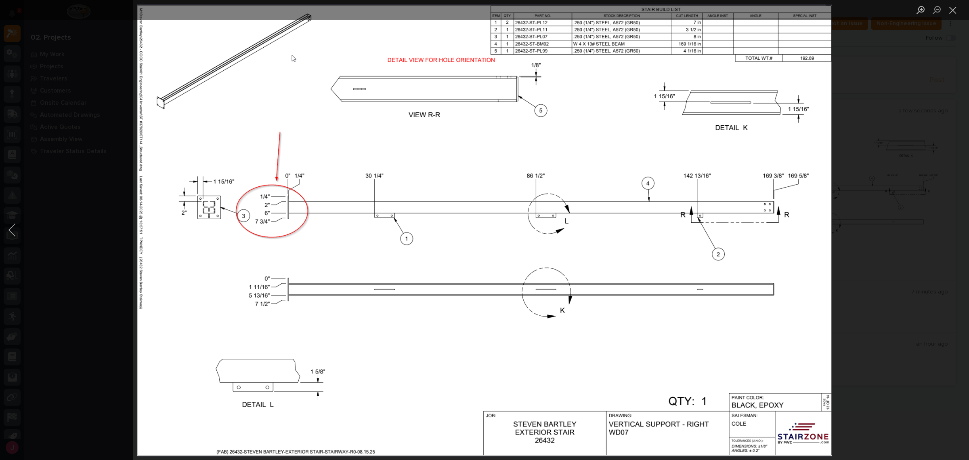
click at [869, 201] on div "Lightbox" at bounding box center [484, 230] width 969 height 460
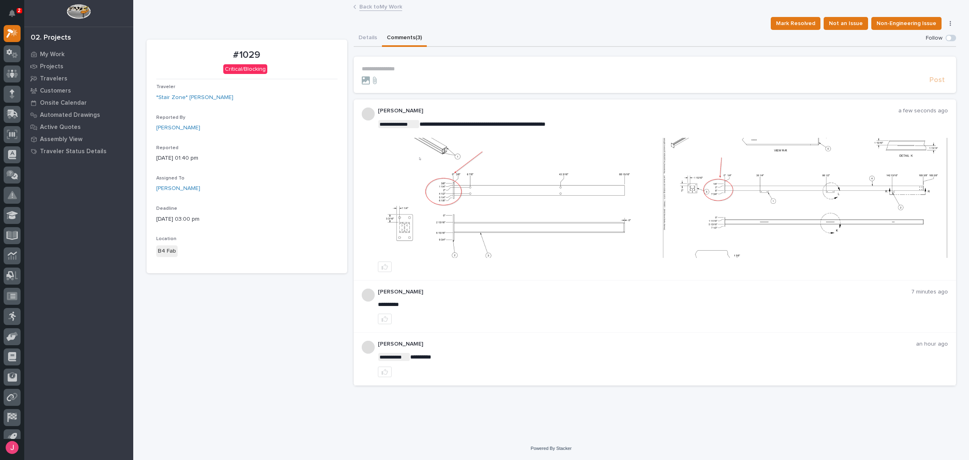
click at [199, 322] on div "#1029 Critical/Blocking Traveler *Stair Zone* Steven Bartley - Stair Reported B…" at bounding box center [247, 216] width 201 height 353
drag, startPoint x: 206, startPoint y: 158, endPoint x: 138, endPoint y: 156, distance: 67.9
click at [138, 156] on div "**********" at bounding box center [551, 219] width 836 height 436
click at [262, 159] on p "09/11/2025 01:40 pm" at bounding box center [246, 158] width 181 height 8
drag, startPoint x: 206, startPoint y: 158, endPoint x: 147, endPoint y: 155, distance: 58.6
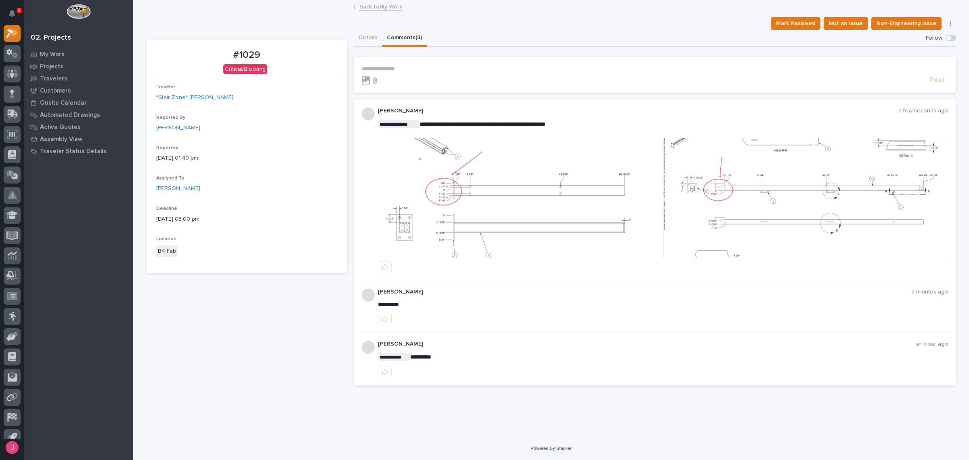
click at [147, 155] on section "#1029 Critical/Blocking Traveler *Stair Zone* Steven Bartley - Stair Reported B…" at bounding box center [247, 156] width 201 height 233
click at [193, 154] on p "09/11/2025 01:40 pm" at bounding box center [246, 158] width 181 height 8
drag, startPoint x: 210, startPoint y: 158, endPoint x: 155, endPoint y: 156, distance: 55.8
click at [154, 156] on section "#1029 Critical/Blocking Traveler *Stair Zone* Steven Bartley - Stair Reported B…" at bounding box center [247, 156] width 201 height 233
click at [212, 160] on p "09/11/2025 01:40 pm" at bounding box center [246, 158] width 181 height 8
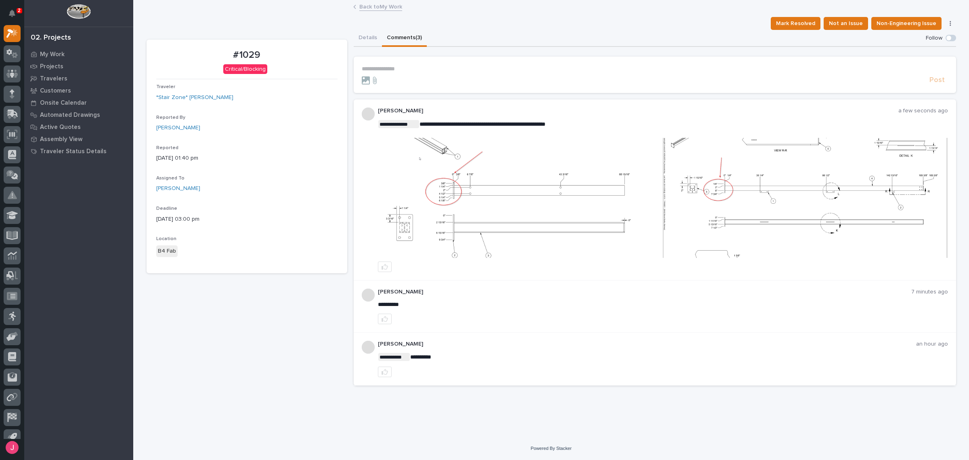
drag, startPoint x: 205, startPoint y: 160, endPoint x: 122, endPoint y: 158, distance: 83.2
click at [133, 158] on div "**********" at bounding box center [551, 230] width 836 height 460
click at [257, 153] on div "09/11/2025 01:40 pm" at bounding box center [246, 157] width 181 height 10
click at [213, 156] on p "09/11/2025 01:40 pm" at bounding box center [246, 158] width 181 height 8
click at [553, 23] on div "Mark Resolved Not an Issue Non-Engineering Issue Edit Status" at bounding box center [552, 23] width 810 height 13
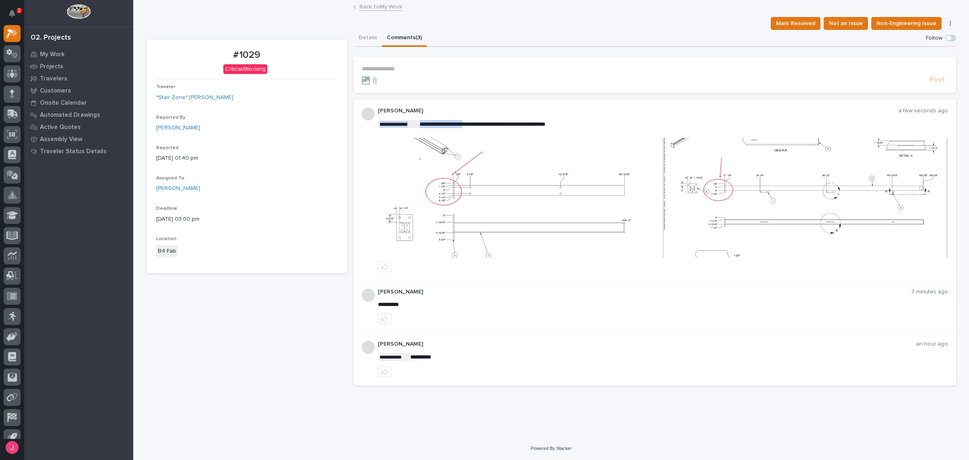
drag, startPoint x: 563, startPoint y: 122, endPoint x: 469, endPoint y: 121, distance: 94.9
click at [469, 121] on span "**********" at bounding box center [483, 124] width 126 height 6
click at [461, 219] on img at bounding box center [520, 198] width 284 height 120
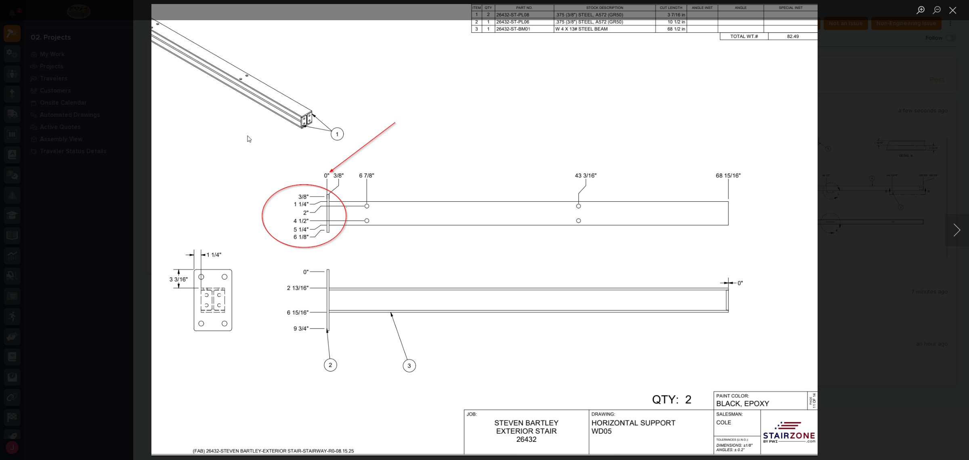
drag, startPoint x: 905, startPoint y: 173, endPoint x: 901, endPoint y: 172, distance: 4.1
click at [905, 172] on div "Lightbox" at bounding box center [484, 230] width 969 height 460
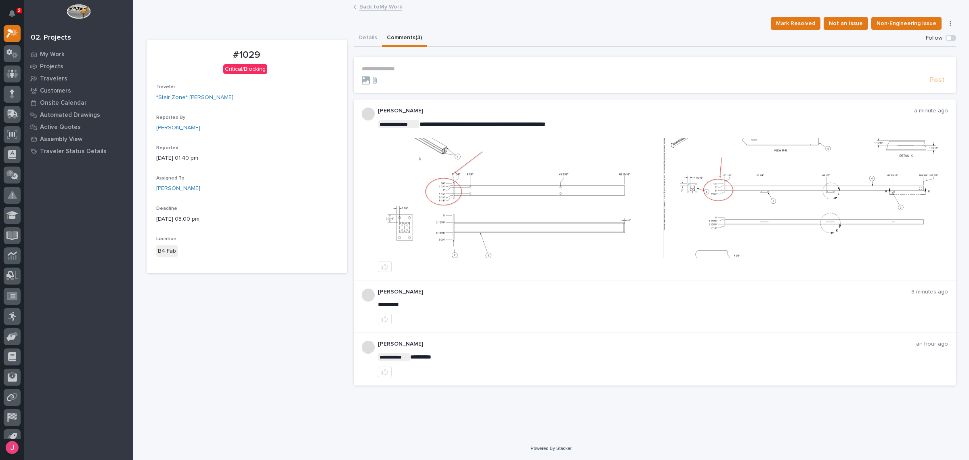
click at [551, 31] on div "Details Comments (3)" at bounding box center [655, 38] width 603 height 17
click at [520, 219] on img at bounding box center [520, 198] width 284 height 120
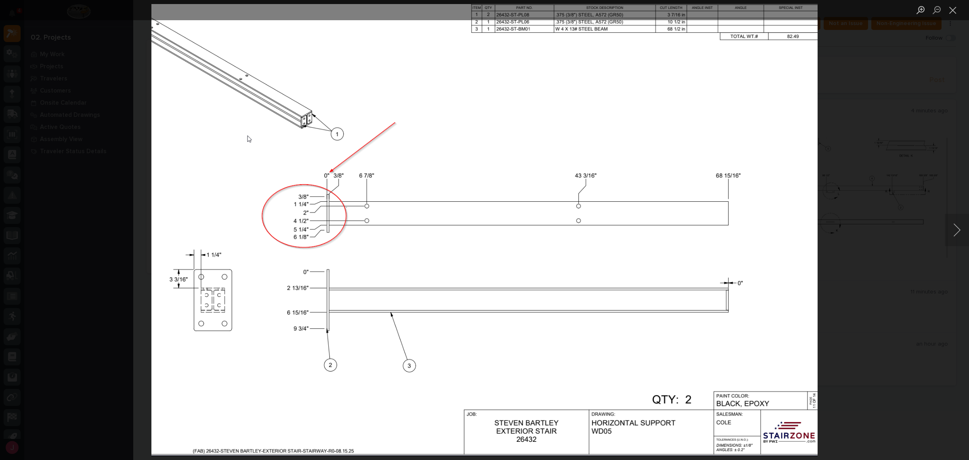
click at [870, 225] on div "Lightbox" at bounding box center [484, 230] width 969 height 460
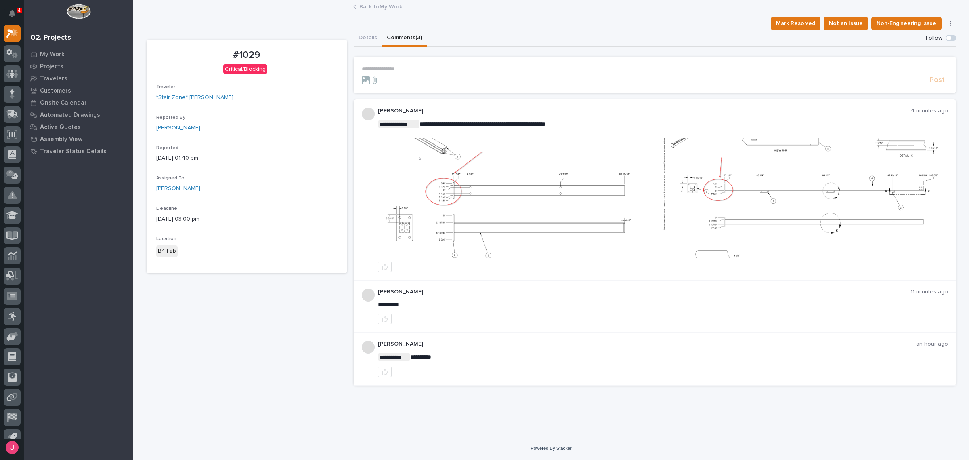
click at [468, 74] on form "**********" at bounding box center [655, 74] width 586 height 19
click at [471, 70] on p "**********" at bounding box center [655, 68] width 586 height 7
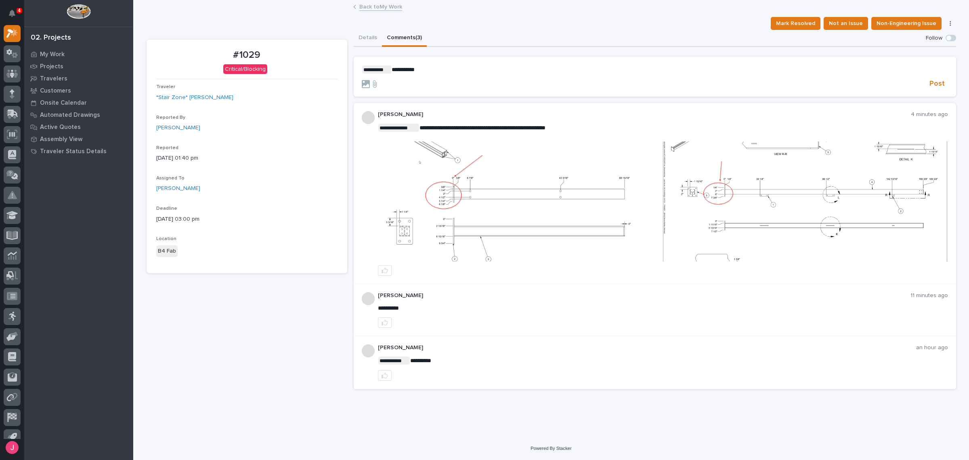
click at [391, 67] on span "* ********* ﻿" at bounding box center [376, 69] width 29 height 8
click at [392, 68] on span "**********" at bounding box center [403, 70] width 23 height 6
click at [479, 69] on p "**********" at bounding box center [655, 69] width 586 height 8
drag, startPoint x: 588, startPoint y: 68, endPoint x: 599, endPoint y: 67, distance: 11.3
click at [589, 68] on span "**********" at bounding box center [564, 70] width 280 height 6
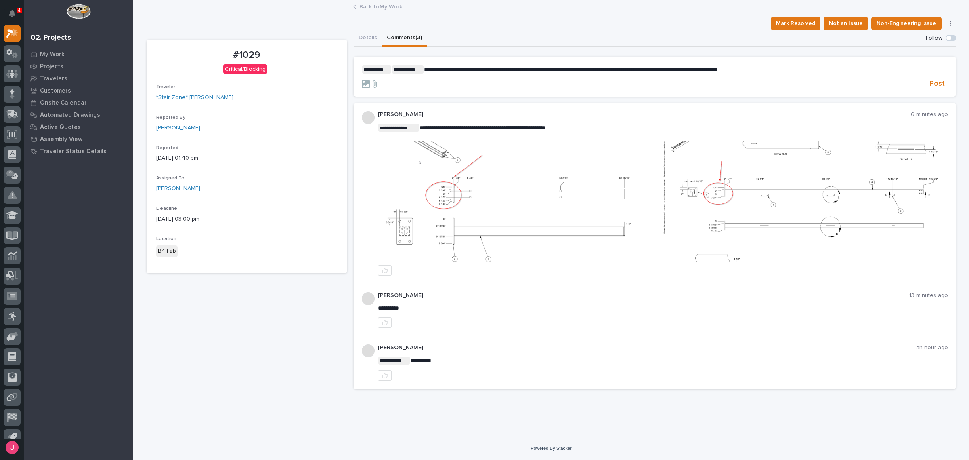
click at [801, 73] on form "**********" at bounding box center [655, 76] width 586 height 23
click at [800, 70] on p "**********" at bounding box center [655, 69] width 586 height 8
click at [939, 80] on span "Post" at bounding box center [937, 83] width 15 height 9
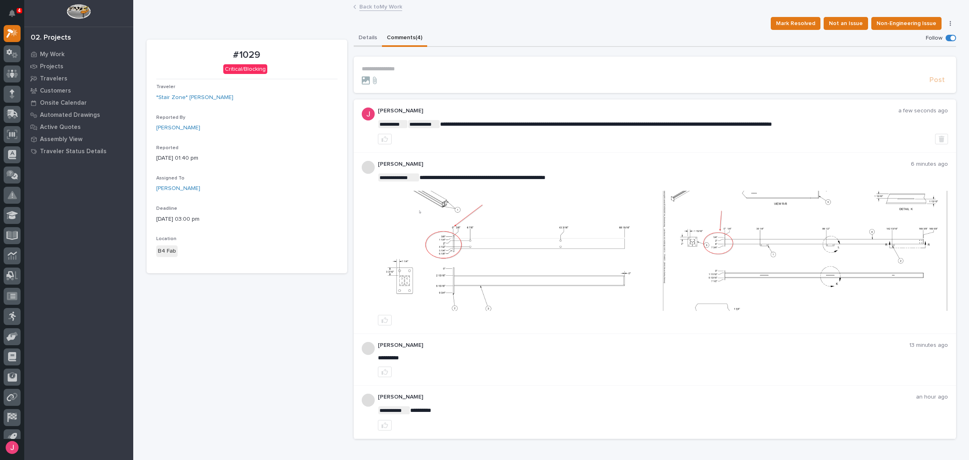
click at [364, 39] on button "Details" at bounding box center [368, 38] width 28 height 17
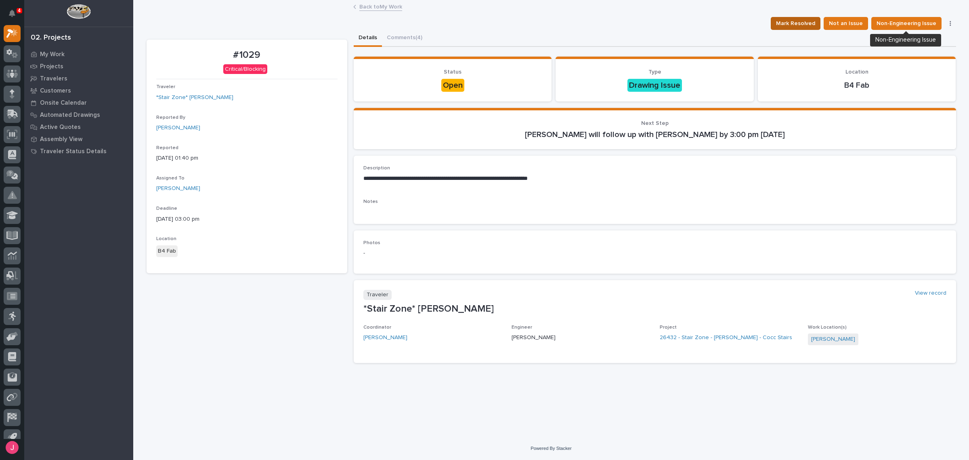
click at [803, 22] on span "Mark Resolved" at bounding box center [795, 24] width 39 height 10
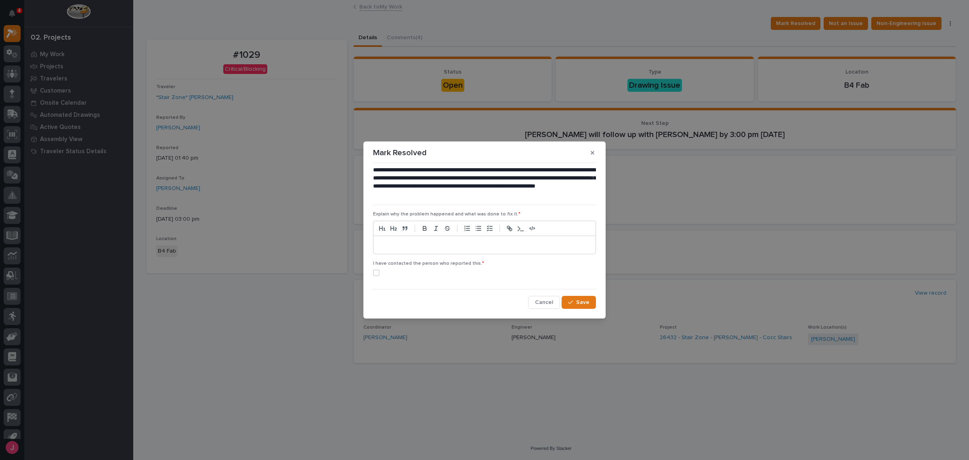
click at [465, 246] on p at bounding box center [485, 245] width 210 height 8
click at [372, 274] on div "**********" at bounding box center [484, 237] width 227 height 147
click at [374, 273] on span at bounding box center [376, 272] width 6 height 6
click at [578, 302] on span "Save" at bounding box center [582, 301] width 13 height 7
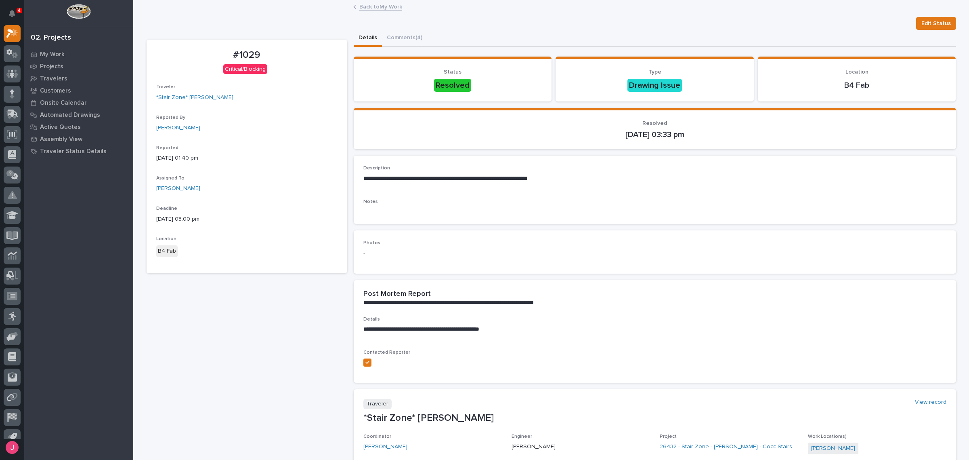
click at [368, 6] on link "Back to My Work" at bounding box center [380, 6] width 43 height 9
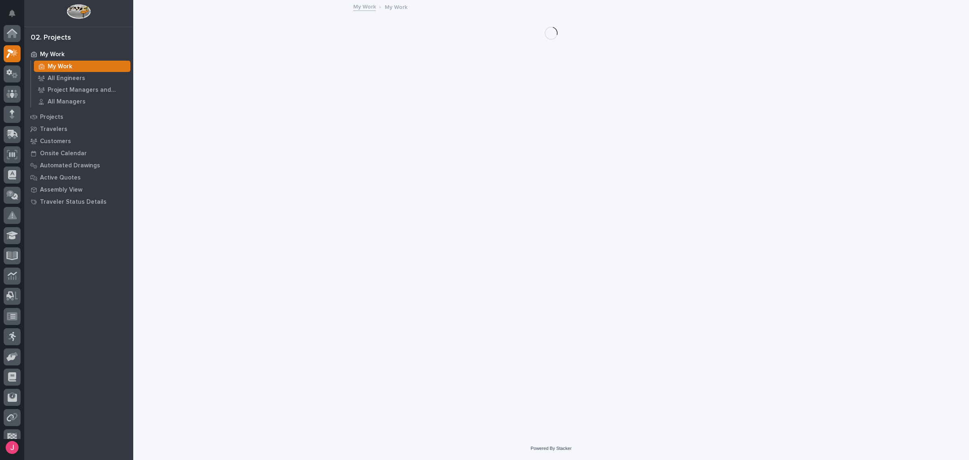
scroll to position [21, 0]
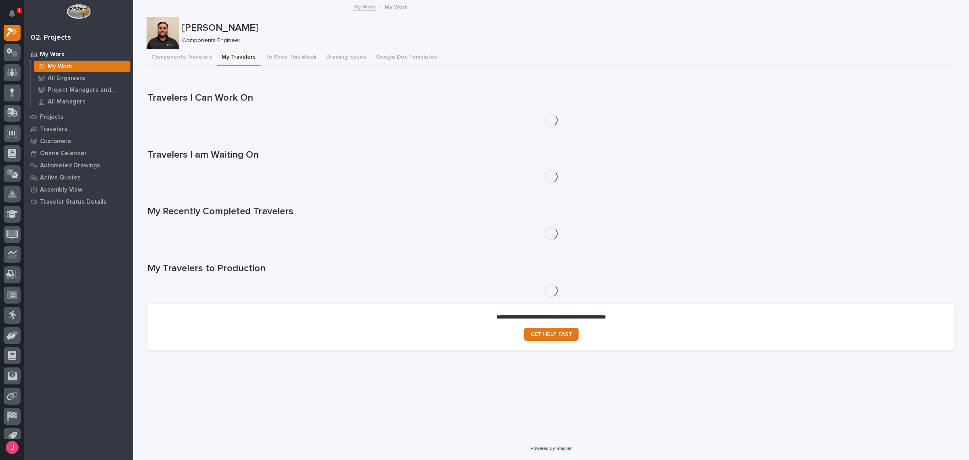
click at [17, 12] on div "1" at bounding box center [20, 10] width 6 height 5
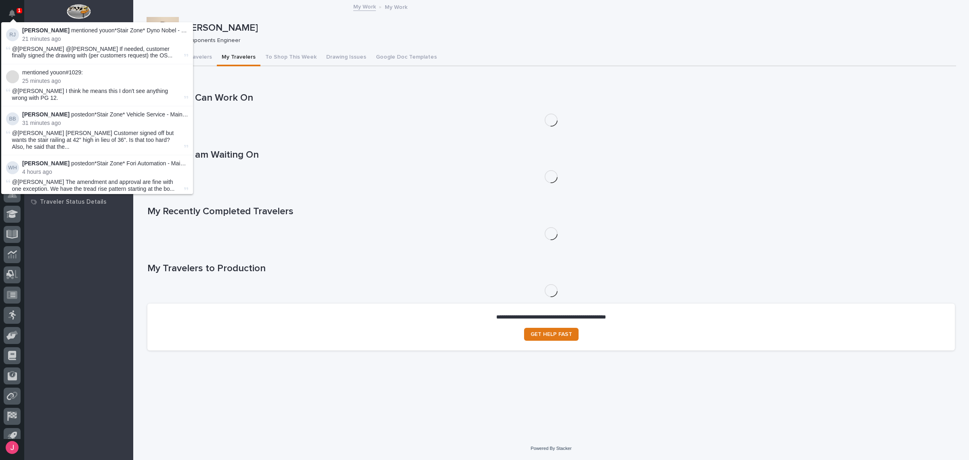
scroll to position [20, 0]
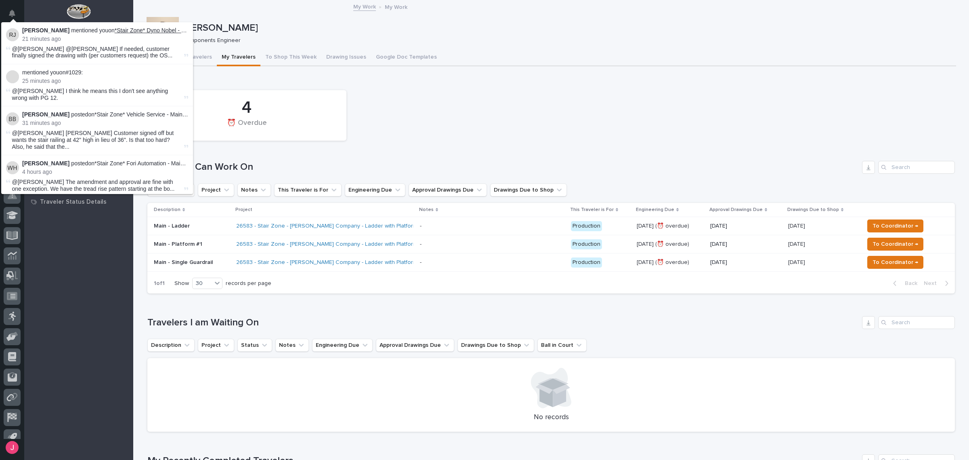
click at [128, 29] on link "*Stair Zone* Dyno Nobel - Straight Stairs - Angle Iron" at bounding box center [181, 30] width 132 height 6
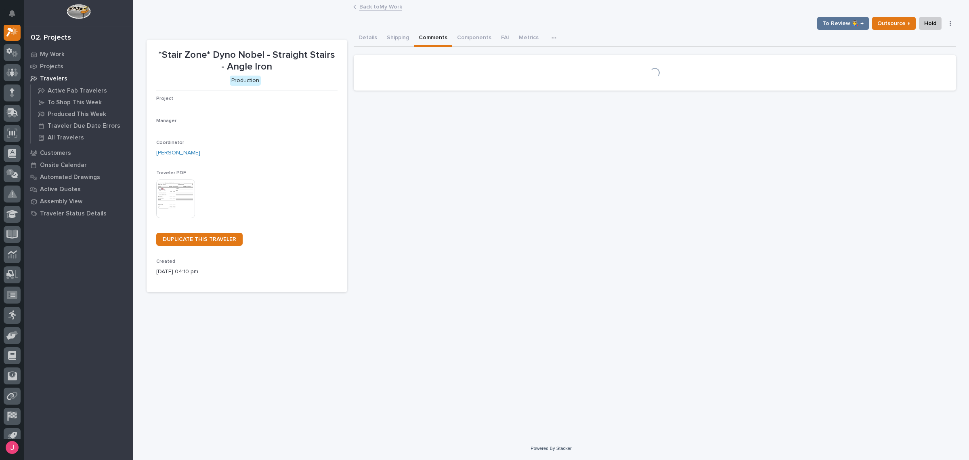
scroll to position [20, 0]
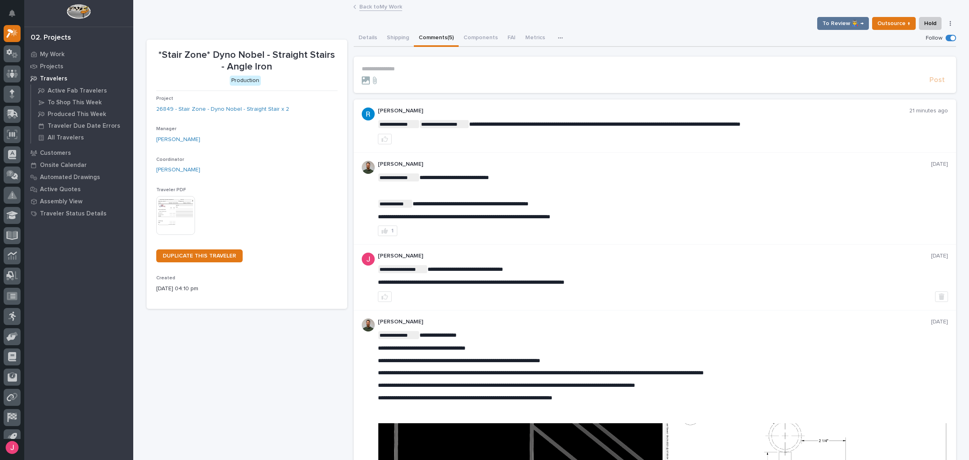
drag, startPoint x: 483, startPoint y: 124, endPoint x: 587, endPoint y: 126, distance: 104.2
drag, startPoint x: 489, startPoint y: 122, endPoint x: 541, endPoint y: 127, distance: 52.7
click at [540, 127] on p "**********" at bounding box center [663, 124] width 570 height 8
click at [550, 127] on p "**********" at bounding box center [663, 124] width 570 height 8
drag, startPoint x: 578, startPoint y: 124, endPoint x: 732, endPoint y: 123, distance: 153.9
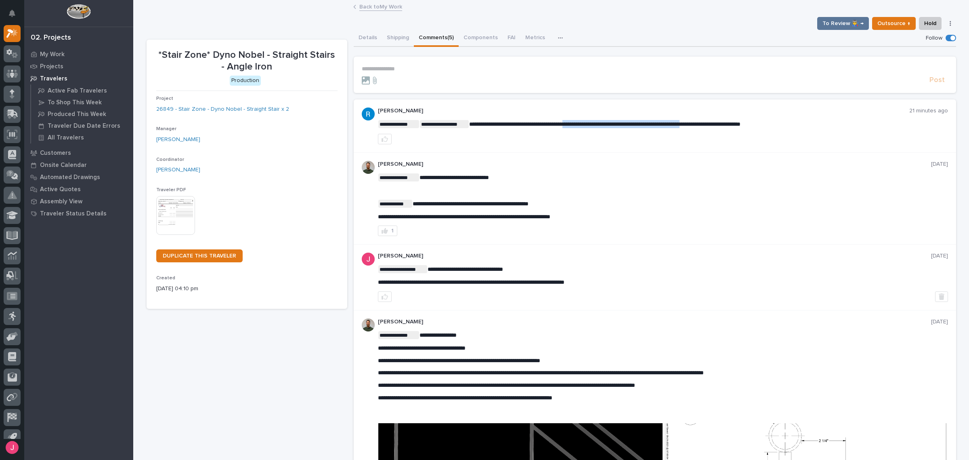
click at [732, 123] on span "**********" at bounding box center [604, 124] width 271 height 6
click at [741, 122] on span "**********" at bounding box center [604, 124] width 271 height 6
drag, startPoint x: 533, startPoint y: 122, endPoint x: 606, endPoint y: 126, distance: 72.9
click at [603, 126] on span "**********" at bounding box center [604, 124] width 271 height 6
click at [615, 126] on p "**********" at bounding box center [663, 124] width 570 height 8
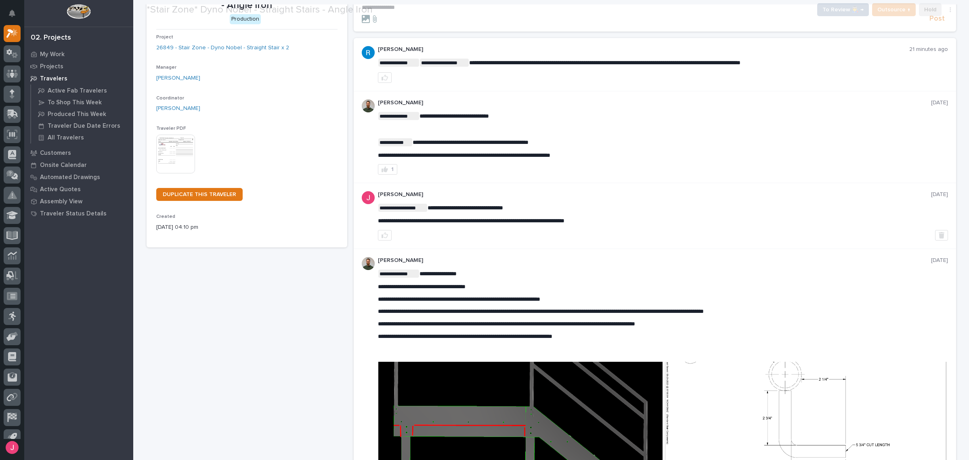
scroll to position [202, 0]
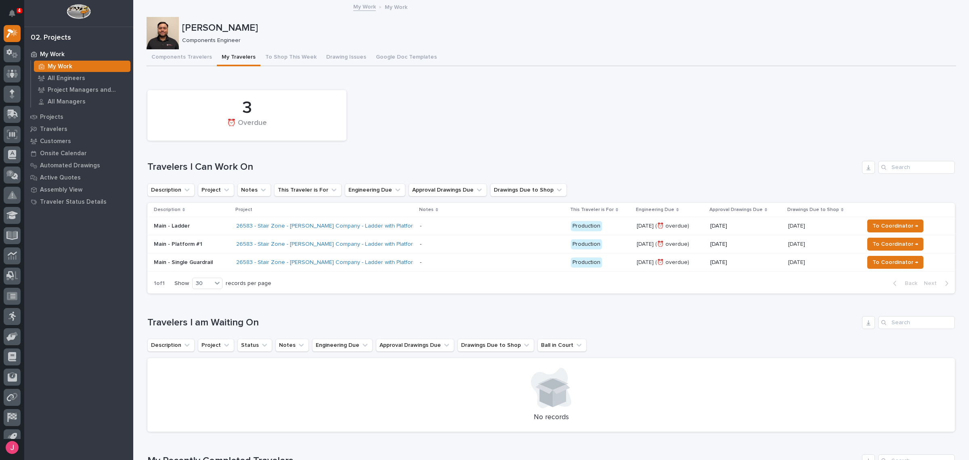
click at [511, 130] on div "3 ⏰ Overdue" at bounding box center [551, 115] width 816 height 59
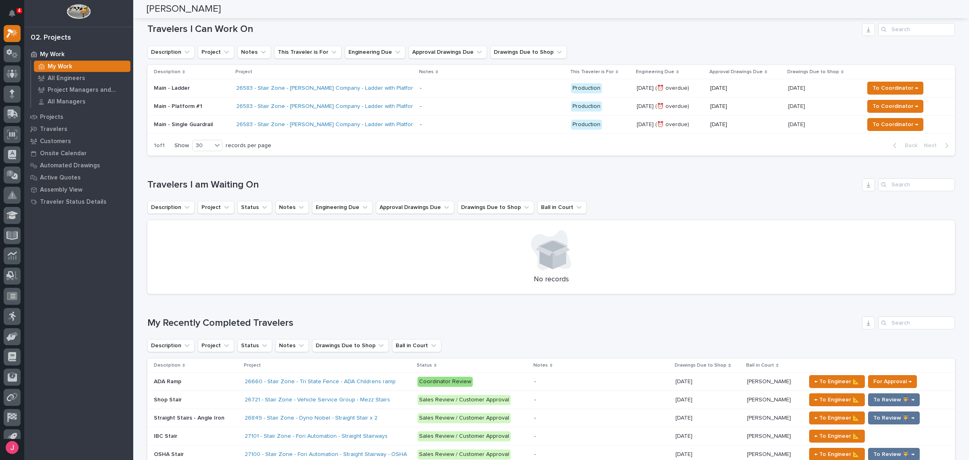
scroll to position [50, 0]
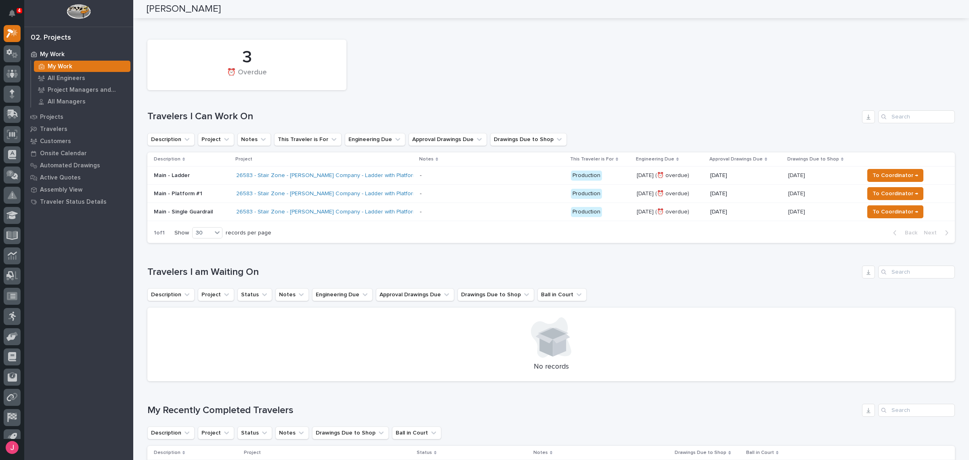
click at [732, 293] on div "Description Project Status Notes Engineering Due Approval Drawings Due Drawings…" at bounding box center [551, 294] width 808 height 13
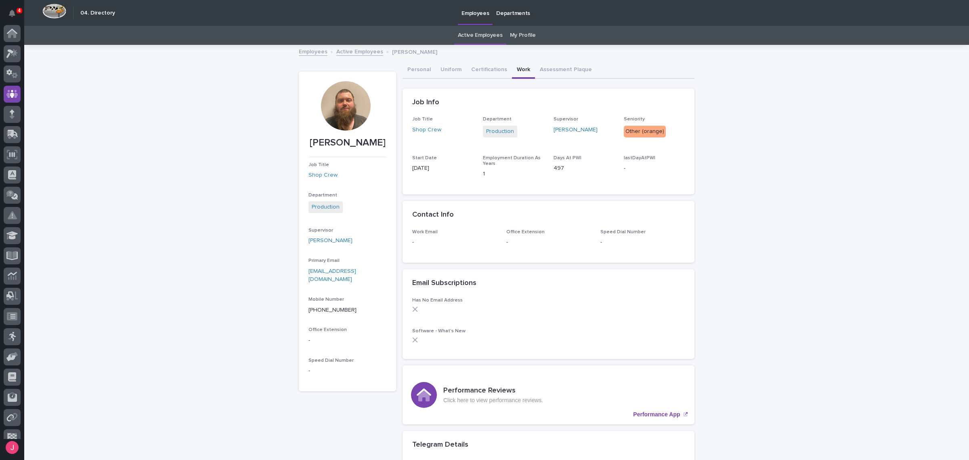
scroll to position [30, 0]
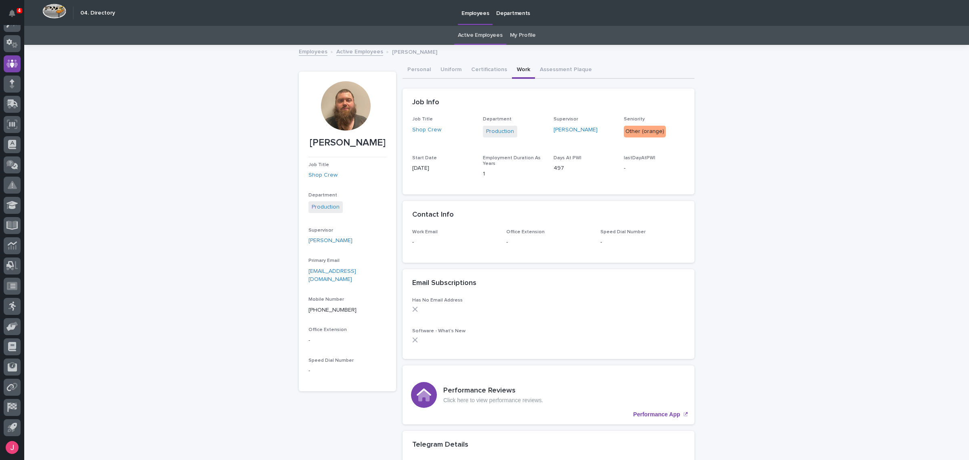
click at [306, 55] on link "Employees" at bounding box center [313, 50] width 29 height 9
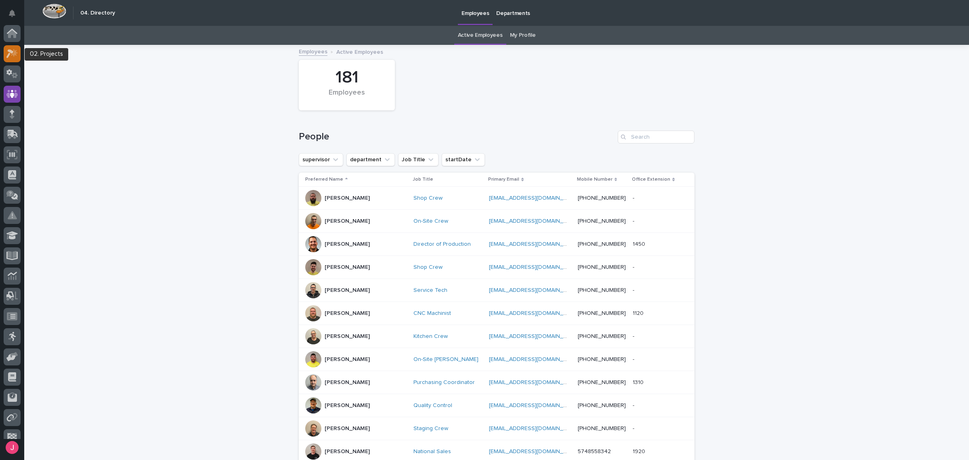
click at [18, 52] on div at bounding box center [12, 53] width 17 height 17
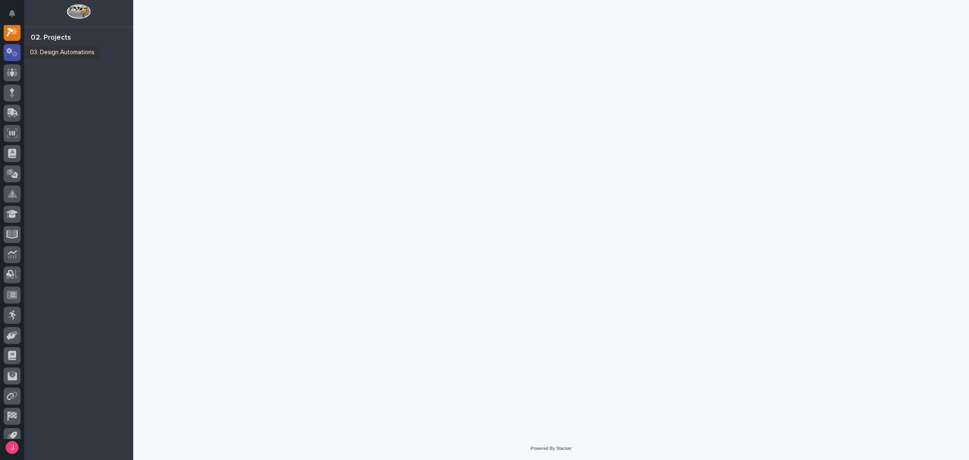
scroll to position [20, 0]
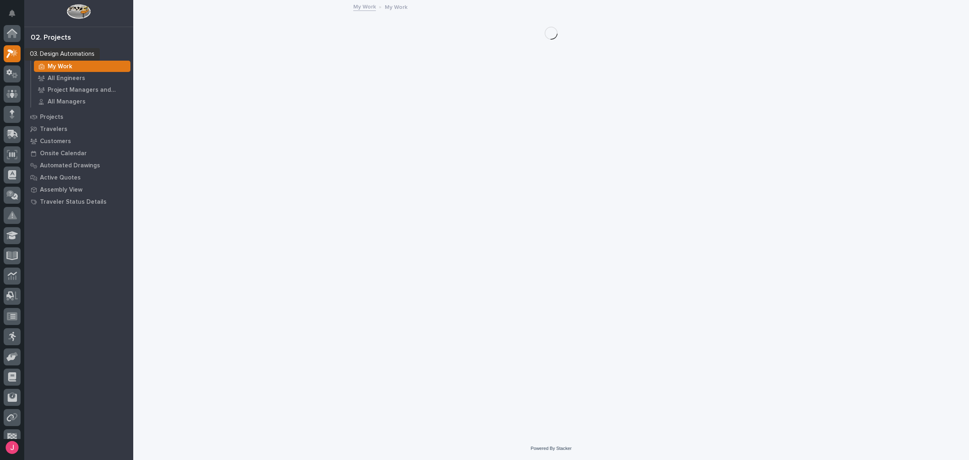
scroll to position [20, 0]
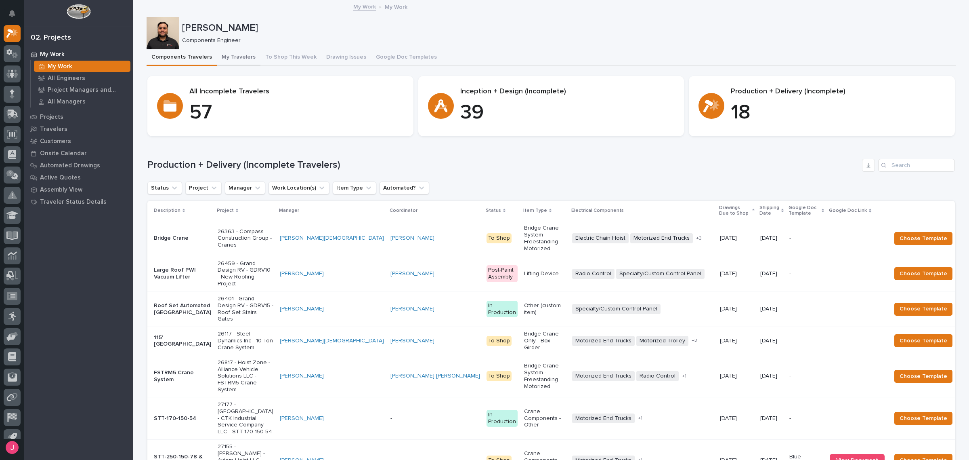
click at [231, 58] on button "My Travelers" at bounding box center [239, 57] width 44 height 17
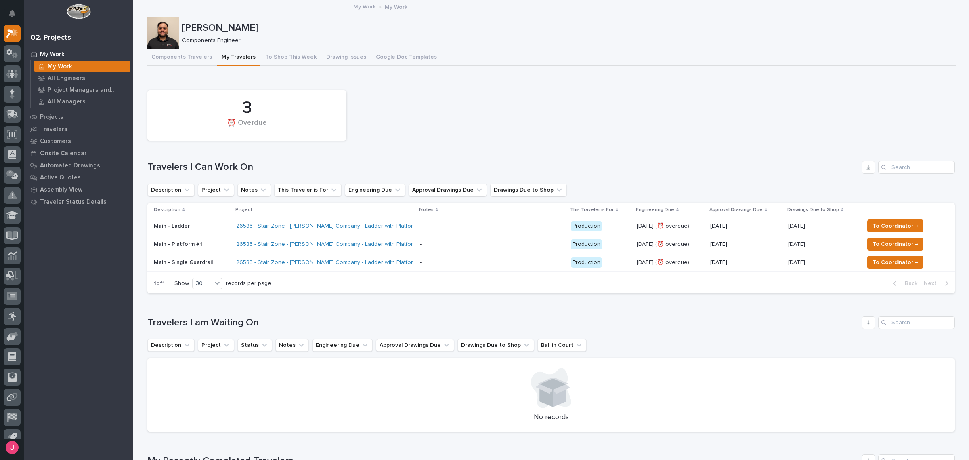
click at [525, 111] on div "3 ⏰ Overdue" at bounding box center [551, 115] width 816 height 59
drag, startPoint x: 709, startPoint y: 96, endPoint x: 694, endPoint y: 67, distance: 33.1
click at [709, 95] on div "3 ⏰ Overdue" at bounding box center [551, 115] width 816 height 59
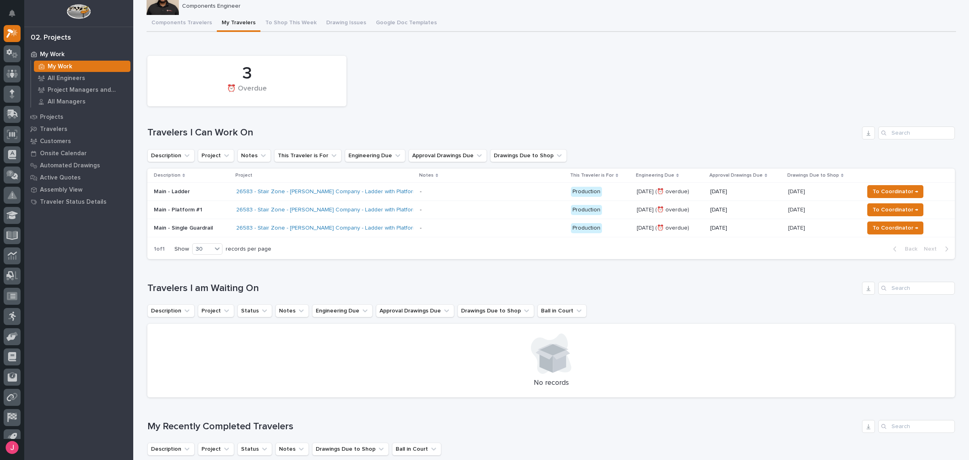
scroll to position [50, 0]
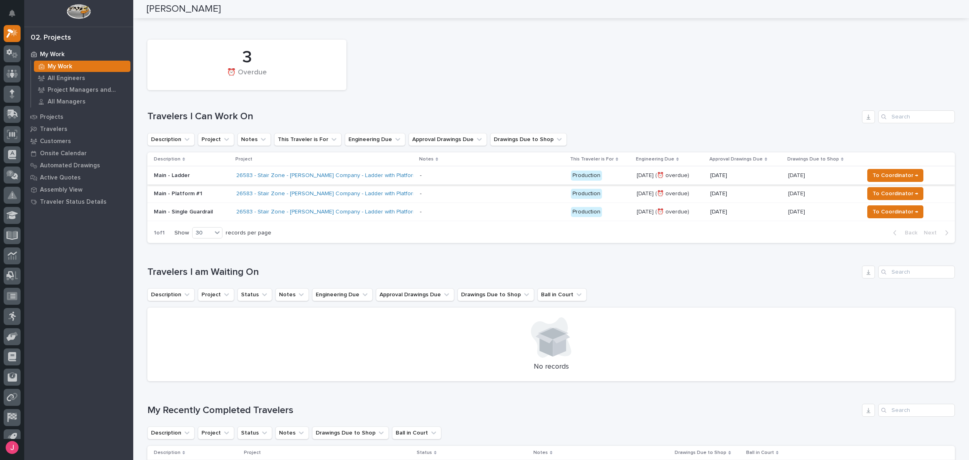
drag, startPoint x: -542, startPoint y: 205, endPoint x: 592, endPoint y: 176, distance: 1134.6
click at [565, 94] on div "3 ⏰ Overdue Travelers I Can Work On Description Project Notes This Traveler is …" at bounding box center [551, 140] width 808 height 208
drag, startPoint x: 675, startPoint y: 47, endPoint x: 681, endPoint y: 47, distance: 5.7
click at [677, 47] on div "3 ⏰ Overdue" at bounding box center [551, 65] width 816 height 59
